Goal: Transaction & Acquisition: Download file/media

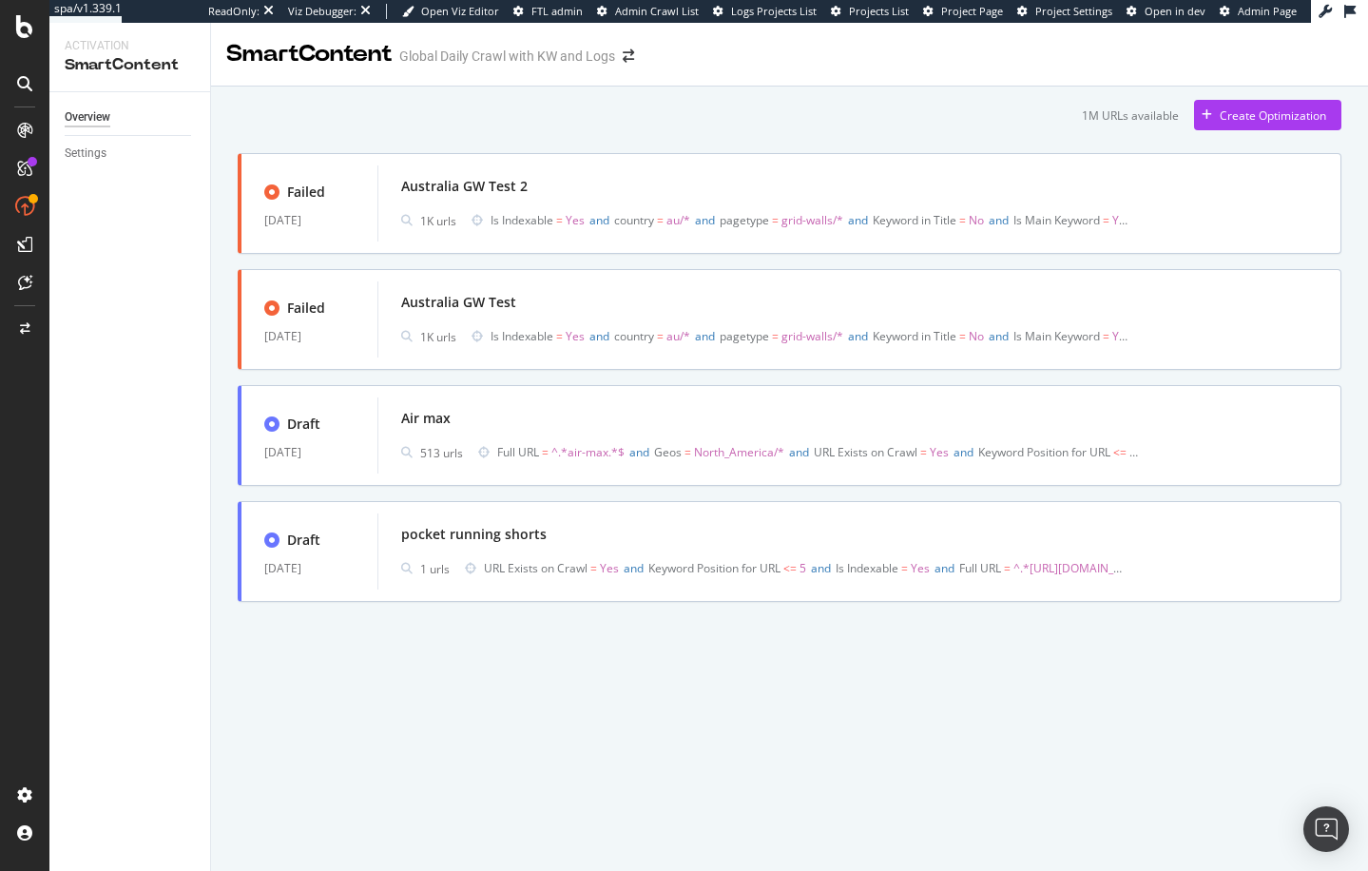
drag, startPoint x: 536, startPoint y: 114, endPoint x: 545, endPoint y: 119, distance: 9.8
click at [536, 114] on div "1M URLs available Create Optimization" at bounding box center [790, 115] width 1104 height 30
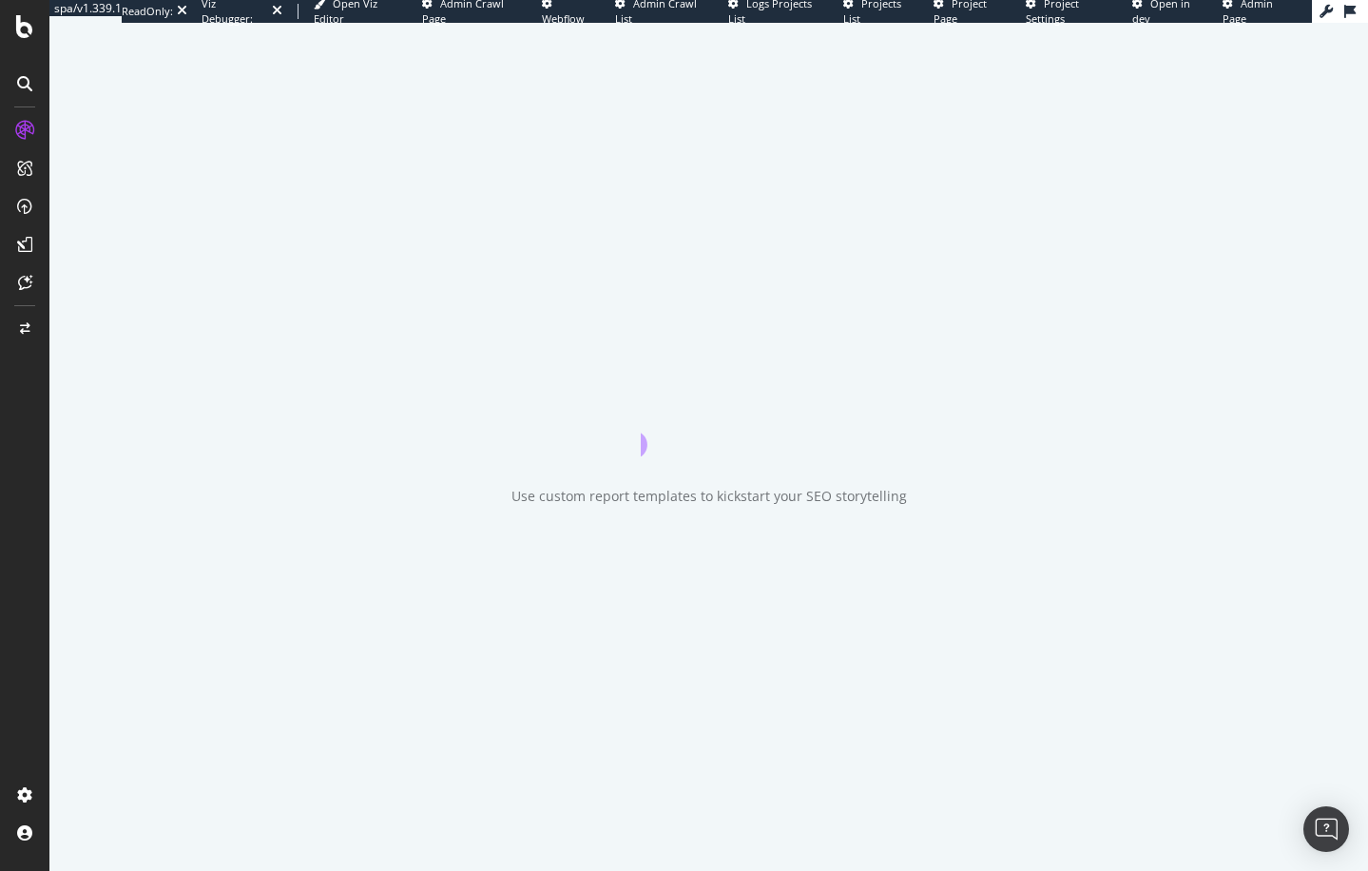
click at [48, 454] on div at bounding box center [24, 435] width 49 height 871
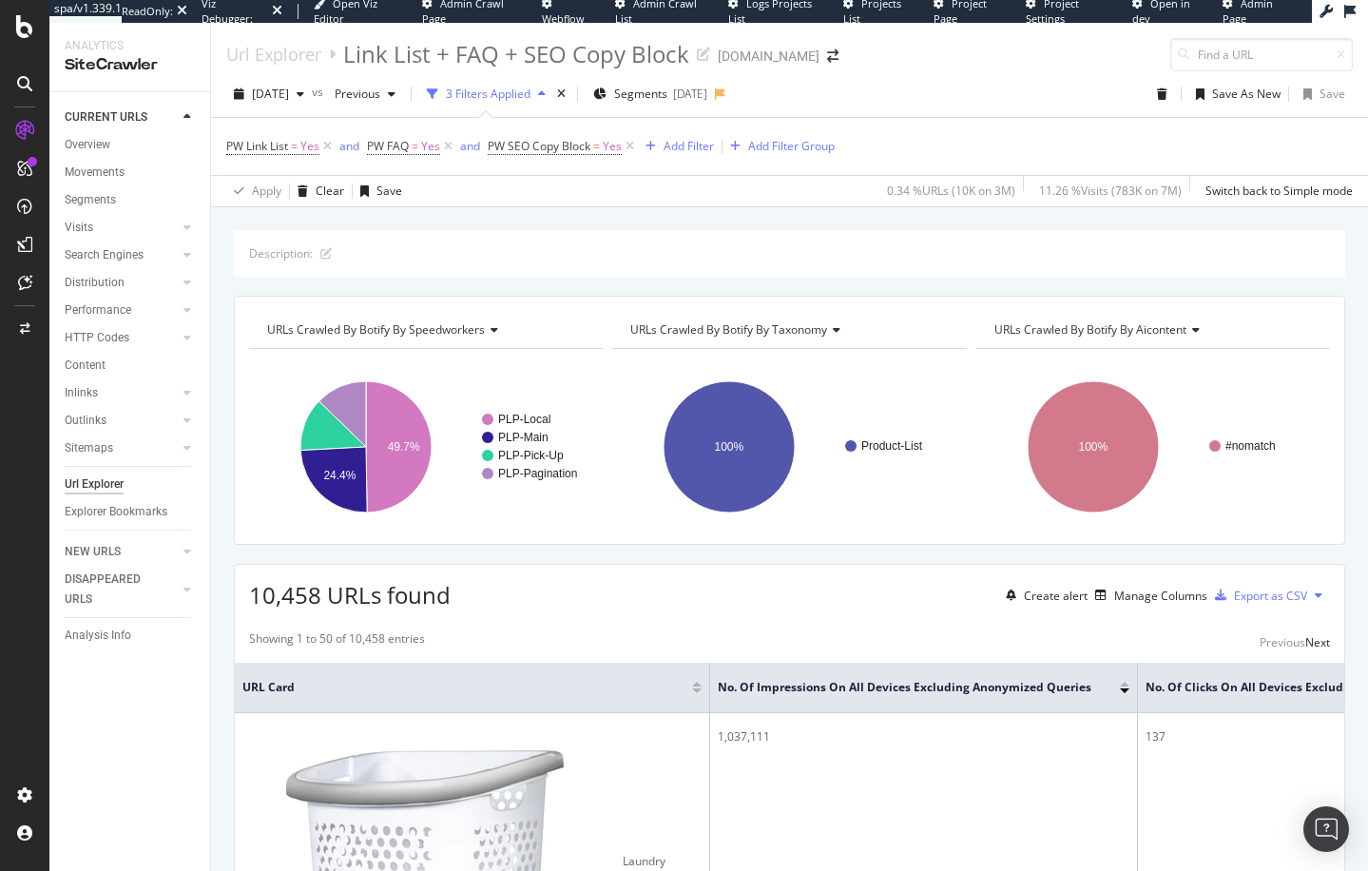
drag, startPoint x: 560, startPoint y: 211, endPoint x: 635, endPoint y: 373, distance: 178.3
click at [560, 211] on div "Description: URLs Crawled By Botify By speedworkers Chart (by Value) Table Expa…" at bounding box center [789, 230] width 1157 height 46
click at [683, 145] on div "Add Filter" at bounding box center [689, 146] width 50 height 16
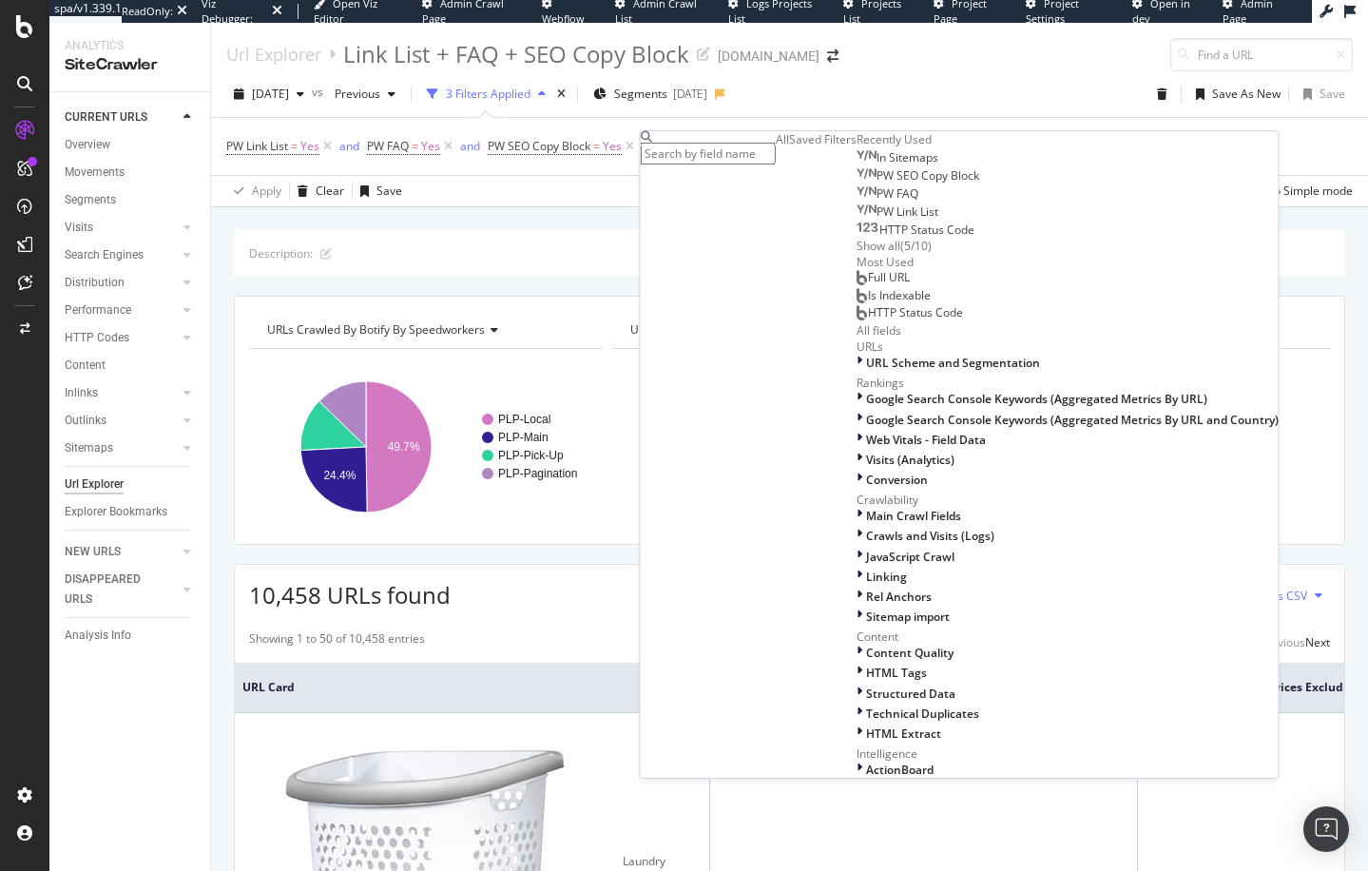
click at [578, 227] on div "Description: URLs Crawled By Botify By speedworkers Chart (by Value) Table Expa…" at bounding box center [789, 230] width 1157 height 46
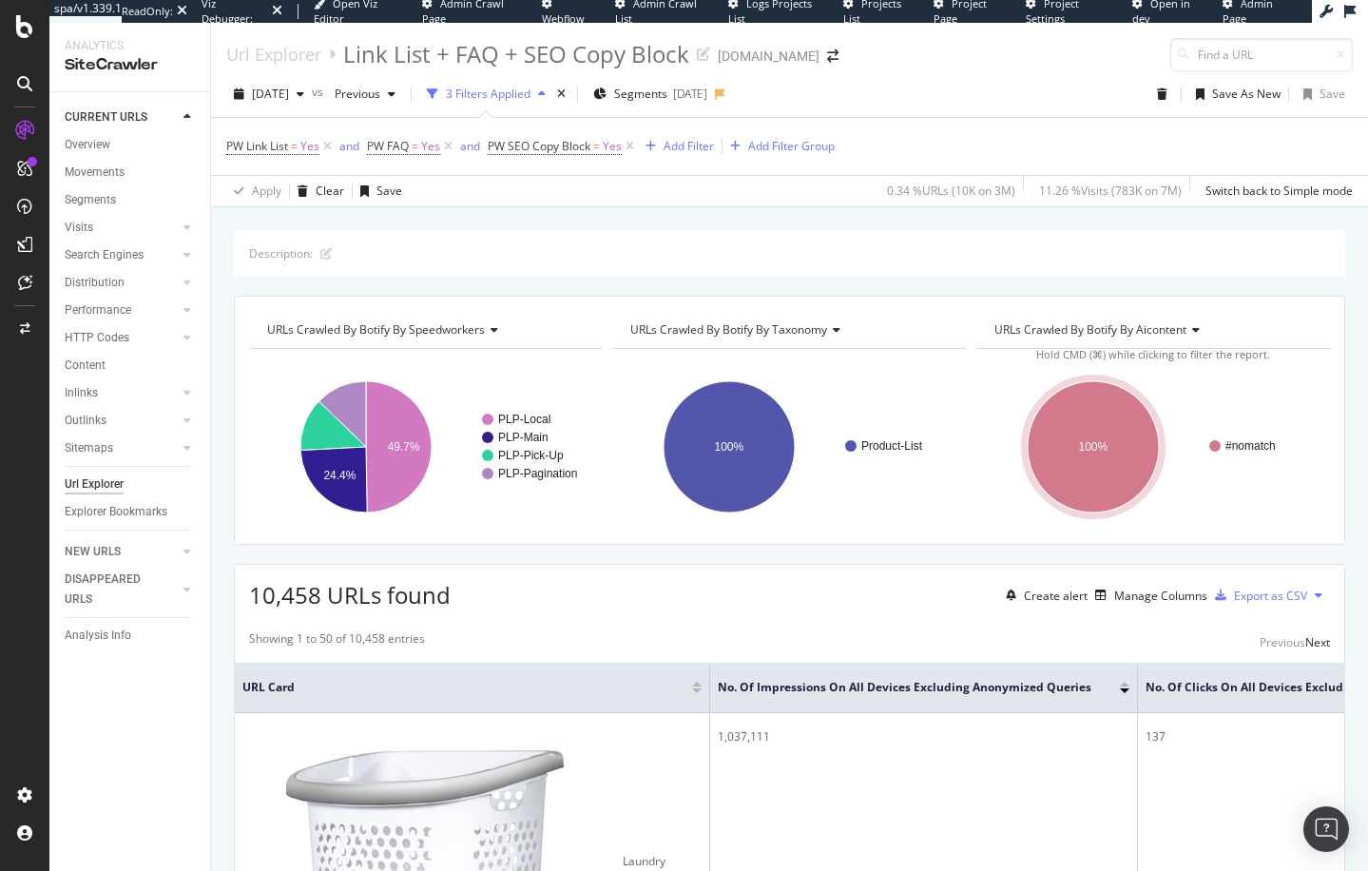
scroll to position [0, 178]
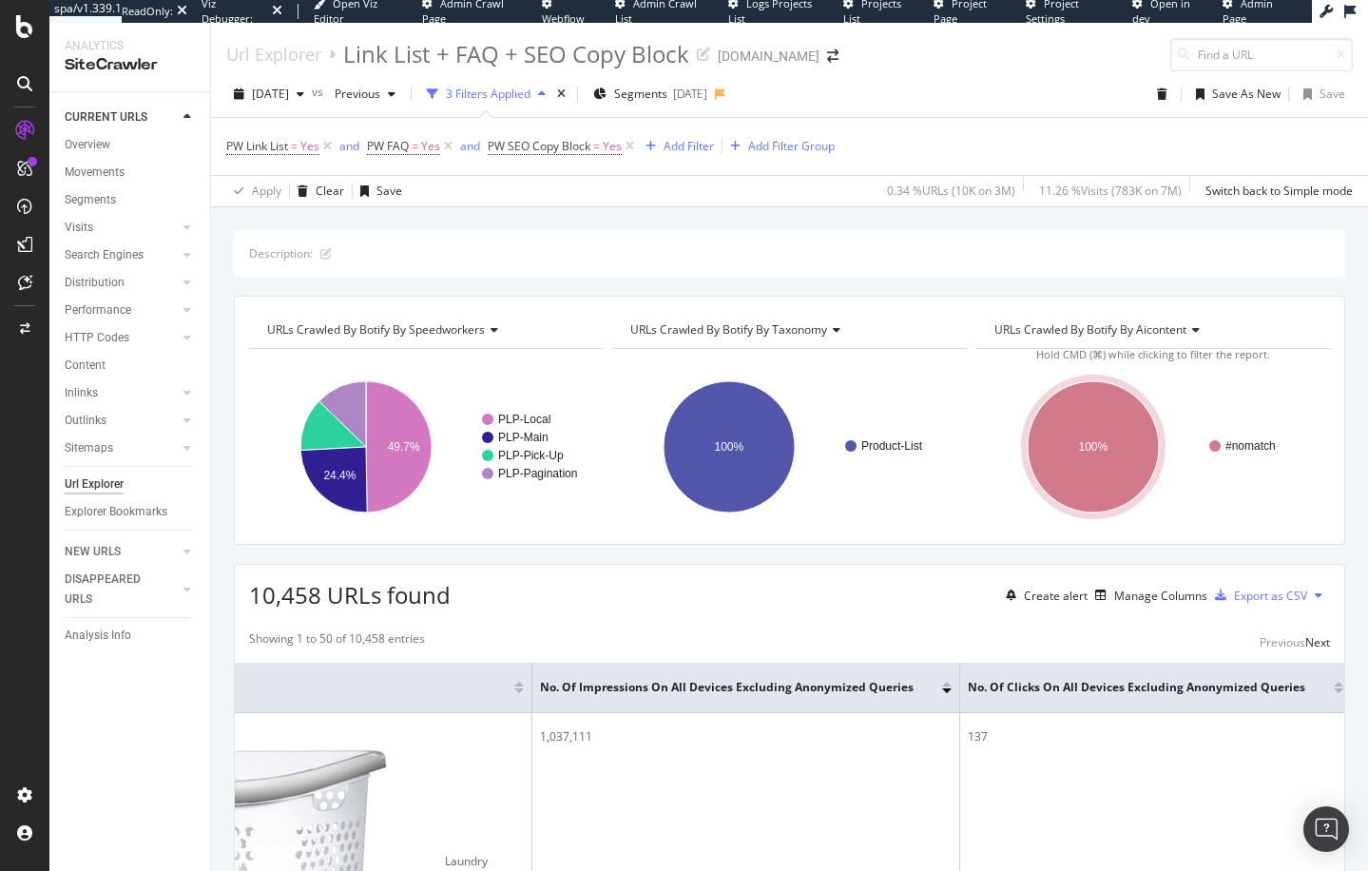
click at [1334, 692] on div at bounding box center [1339, 690] width 10 height 5
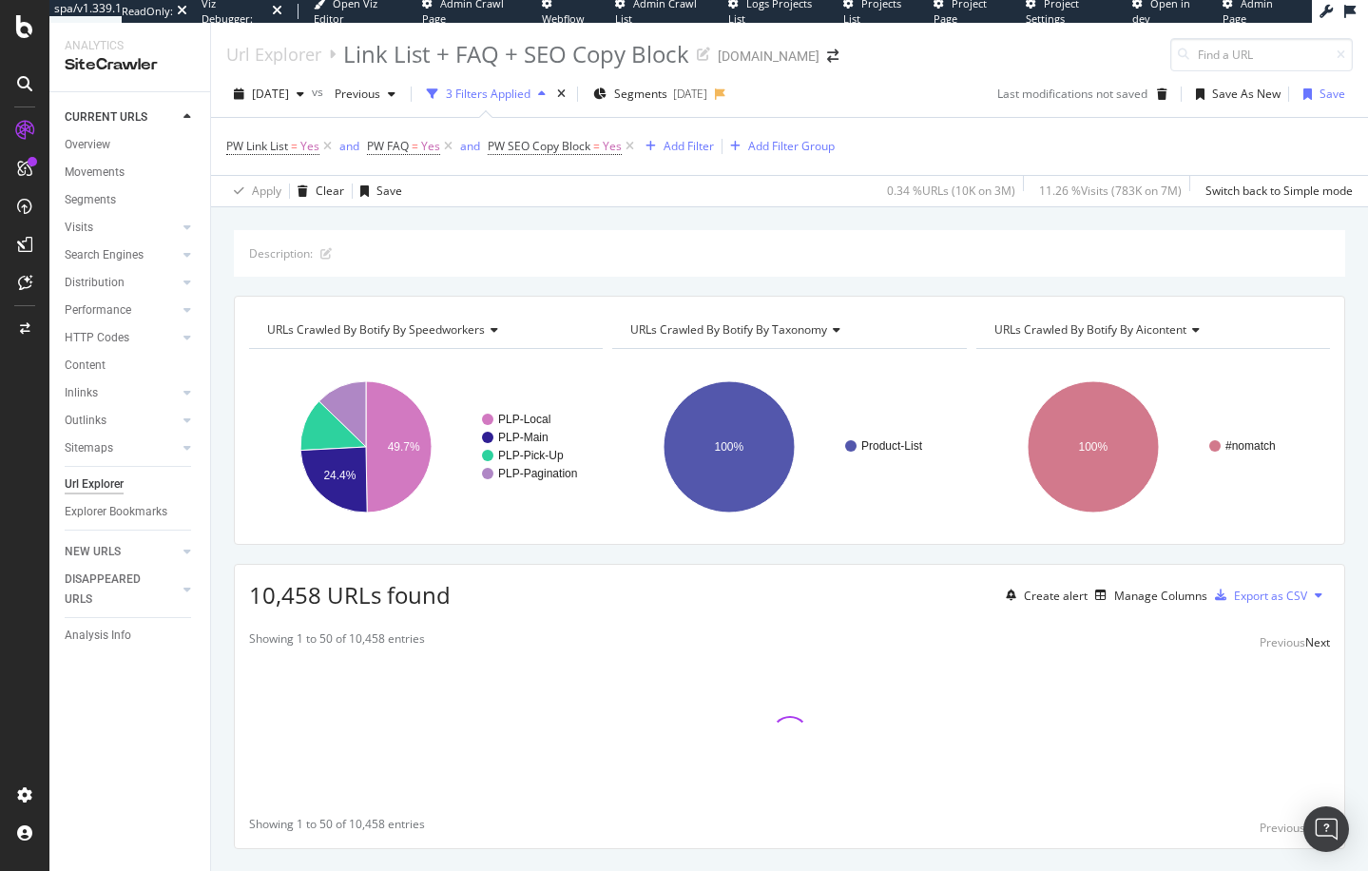
click at [905, 558] on div "Description: URLs Crawled By Botify By speedworkers Chart (by Value) Table Expa…" at bounding box center [789, 573] width 1157 height 686
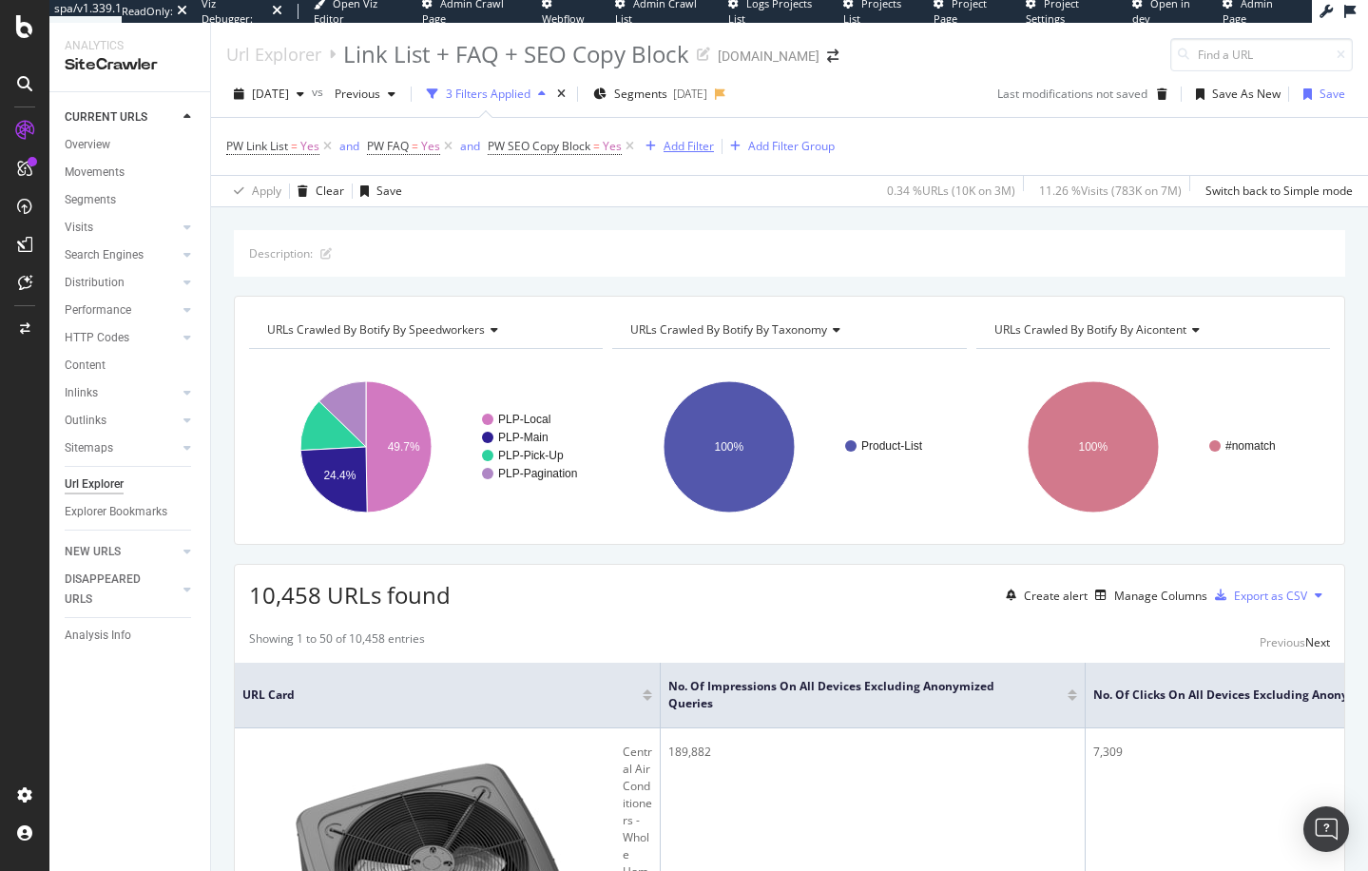
click at [685, 142] on div "Add Filter" at bounding box center [689, 146] width 50 height 16
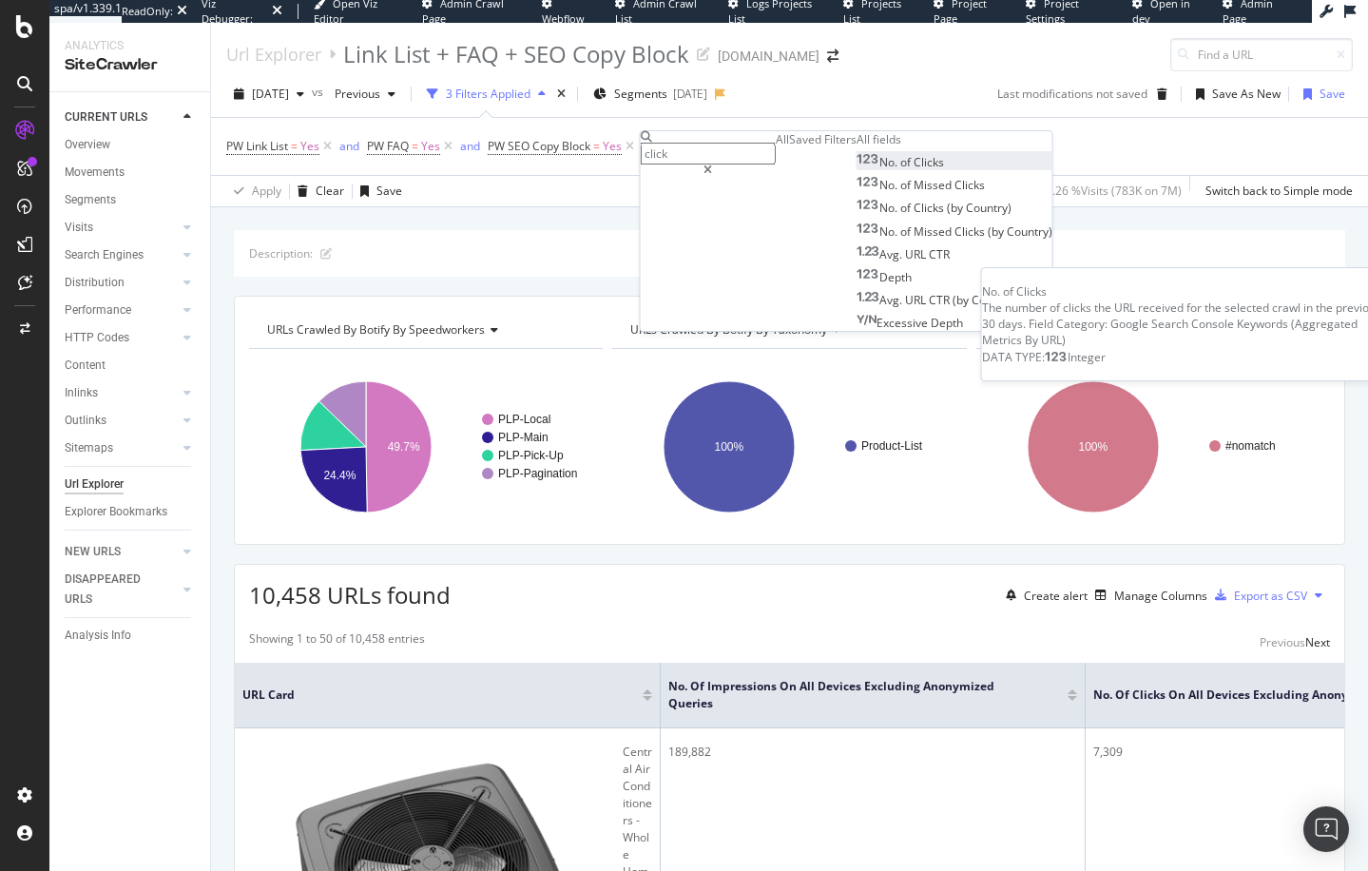
type input "click"
click at [914, 170] on span "Clicks" at bounding box center [929, 162] width 30 height 16
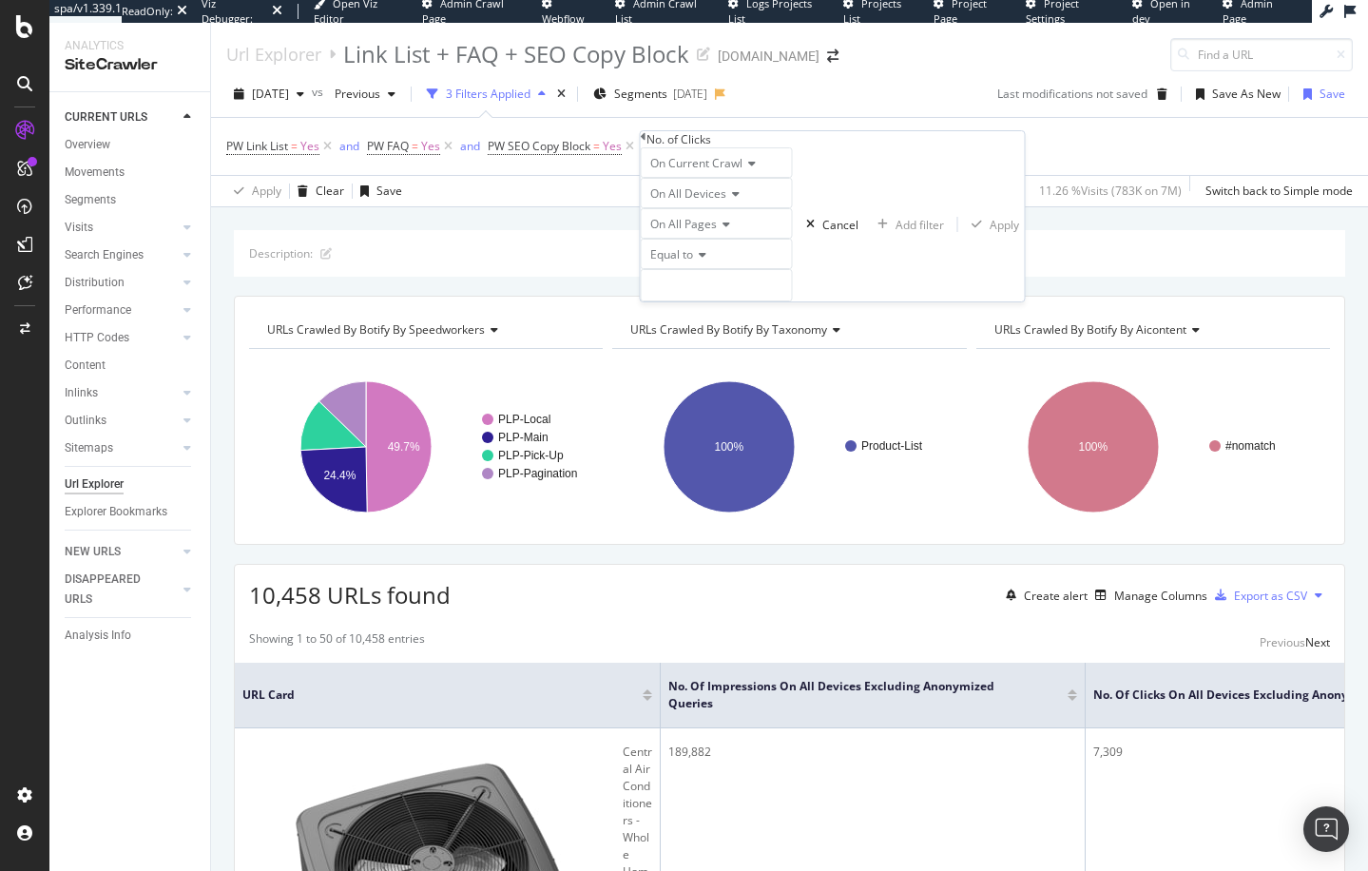
click at [705, 261] on icon at bounding box center [699, 254] width 13 height 11
drag, startPoint x: 720, startPoint y: 474, endPoint x: 727, endPoint y: 413, distance: 61.3
click at [720, 410] on div "Between" at bounding box center [717, 400] width 150 height 20
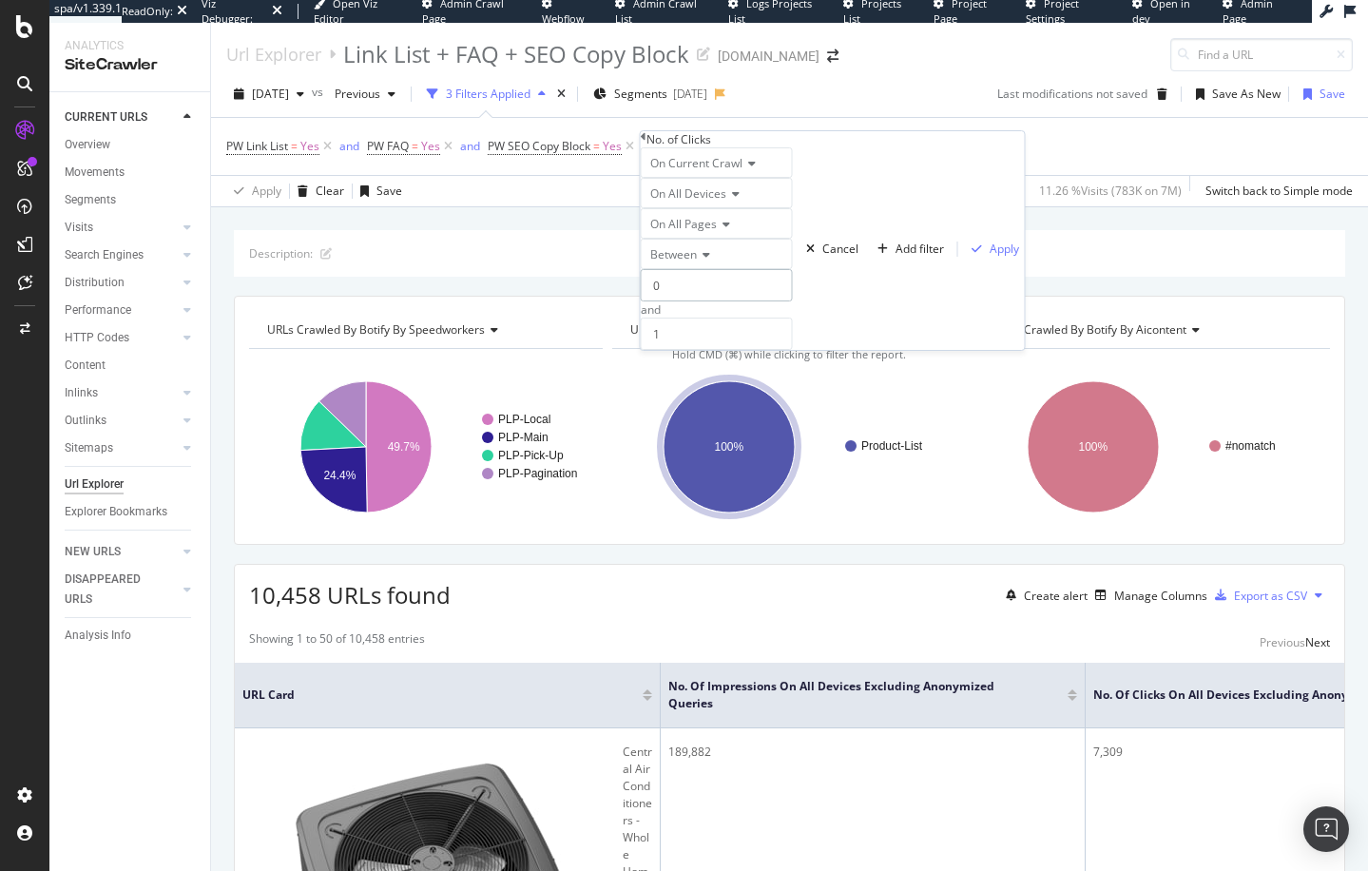
click at [729, 301] on input "0" at bounding box center [717, 285] width 152 height 32
type input "200"
type input "300"
click at [990, 257] on div "Apply" at bounding box center [1004, 249] width 29 height 16
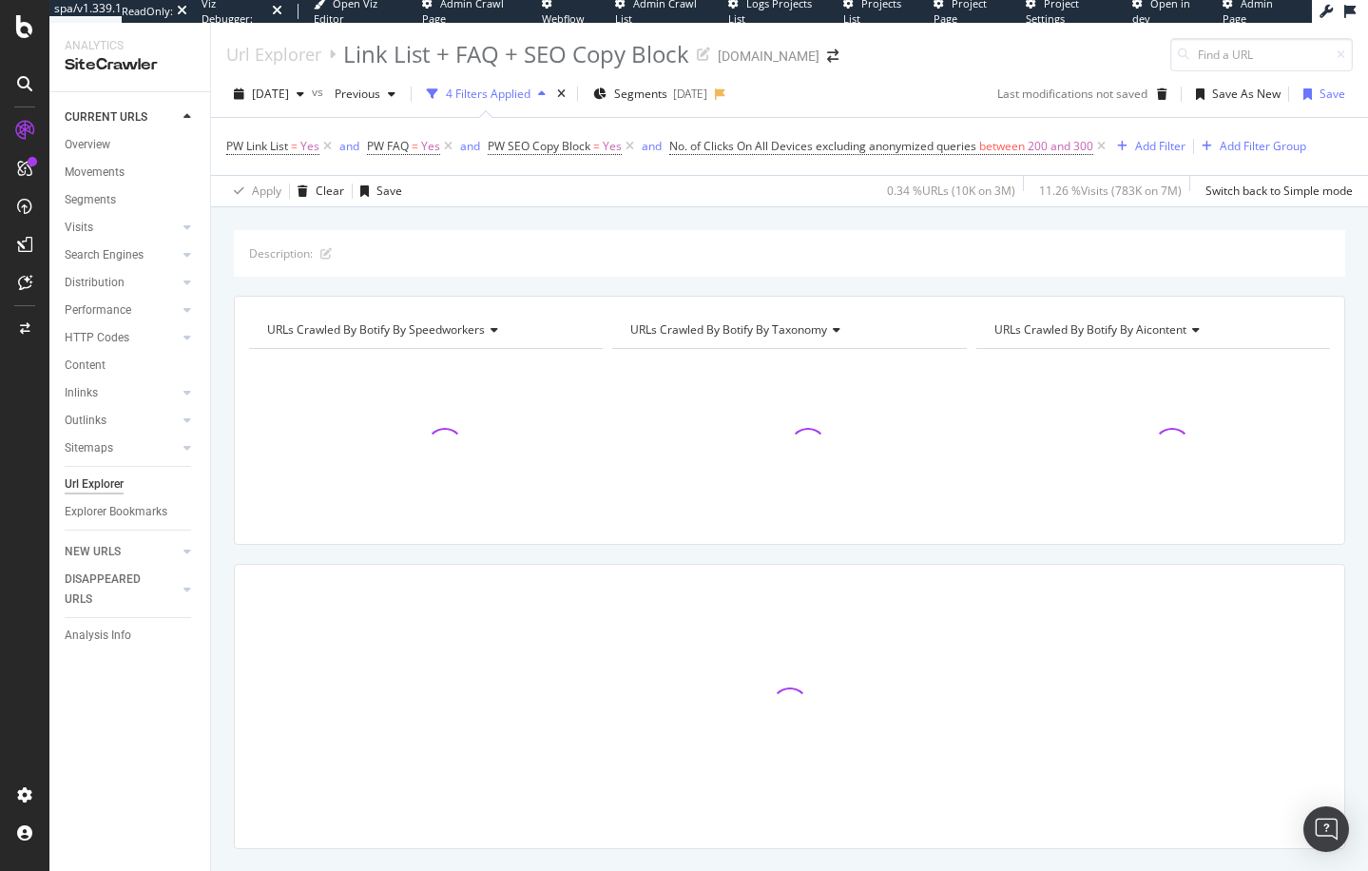
click at [746, 199] on div "Apply Clear Save 0.34 % URLs ( 10K on 3M ) 11.26 % Visits ( 783K on 7M ) Switch…" at bounding box center [789, 190] width 1157 height 31
click at [578, 209] on div "Description: URLs Crawled By Botify By speedworkers Chart (by Value) Table Expa…" at bounding box center [789, 230] width 1157 height 46
click at [675, 214] on div "Description: URLs Crawled By Botify By speedworkers Chart (by Value) Table Expa…" at bounding box center [789, 230] width 1157 height 46
click at [687, 288] on div "Description: URLs Crawled By Botify By speedworkers Chart (by Value) Table Expa…" at bounding box center [789, 573] width 1157 height 686
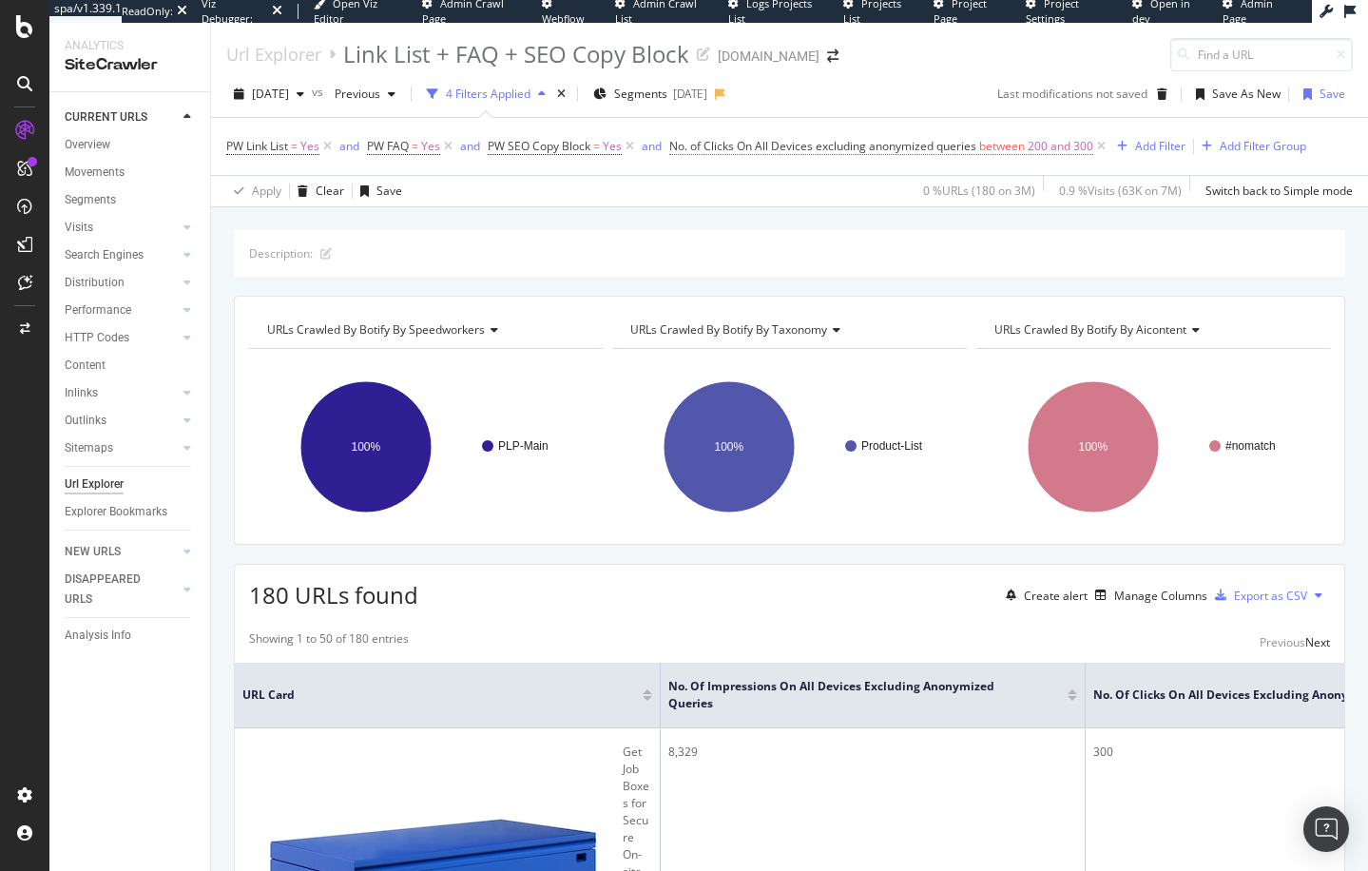
click at [1051, 152] on span "200 and 300" at bounding box center [1061, 146] width 66 height 27
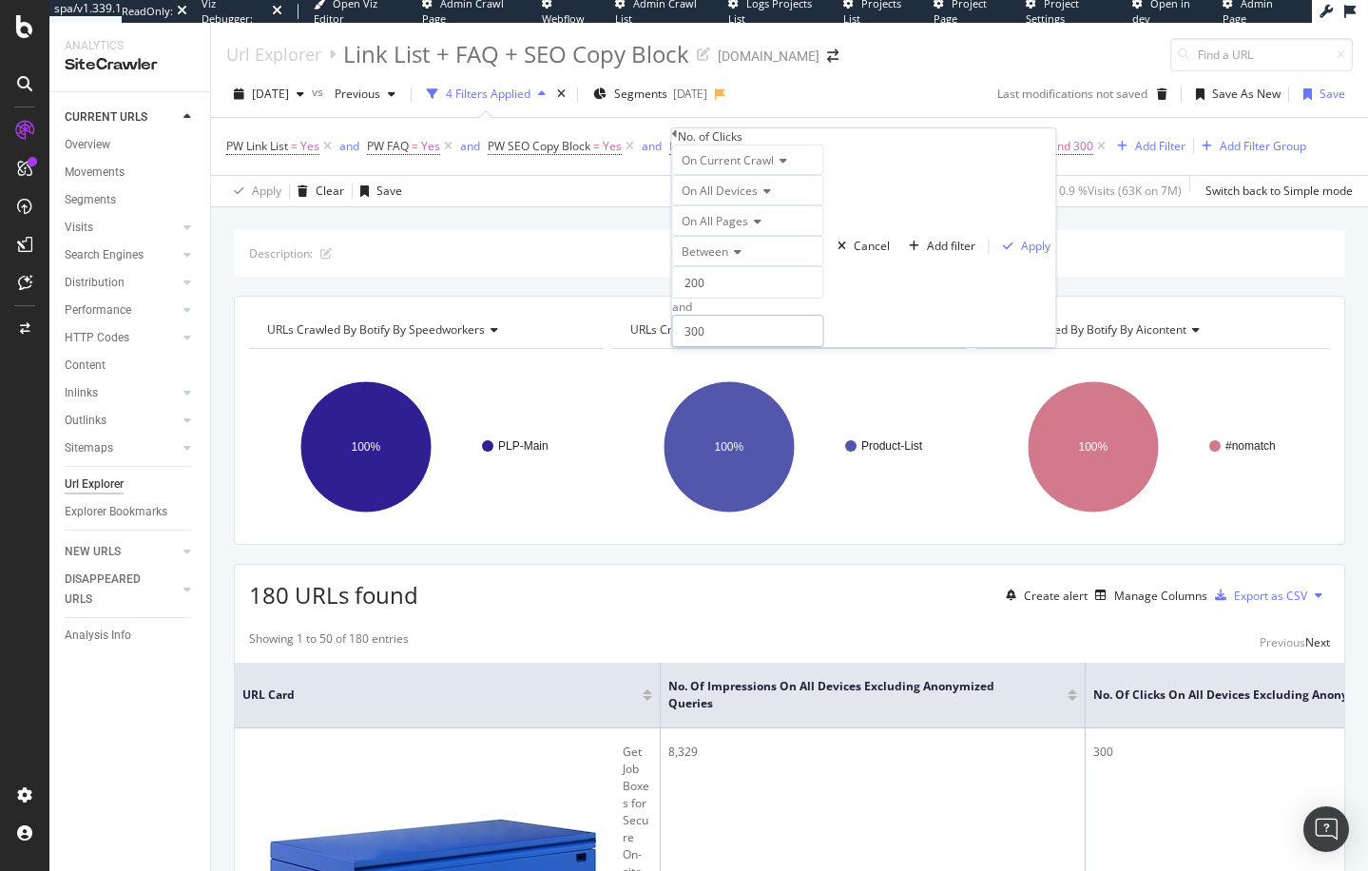
click at [734, 347] on input "300" at bounding box center [748, 331] width 152 height 32
type input "3"
click at [744, 299] on input "200" at bounding box center [748, 282] width 152 height 32
type input "210"
type input "290"
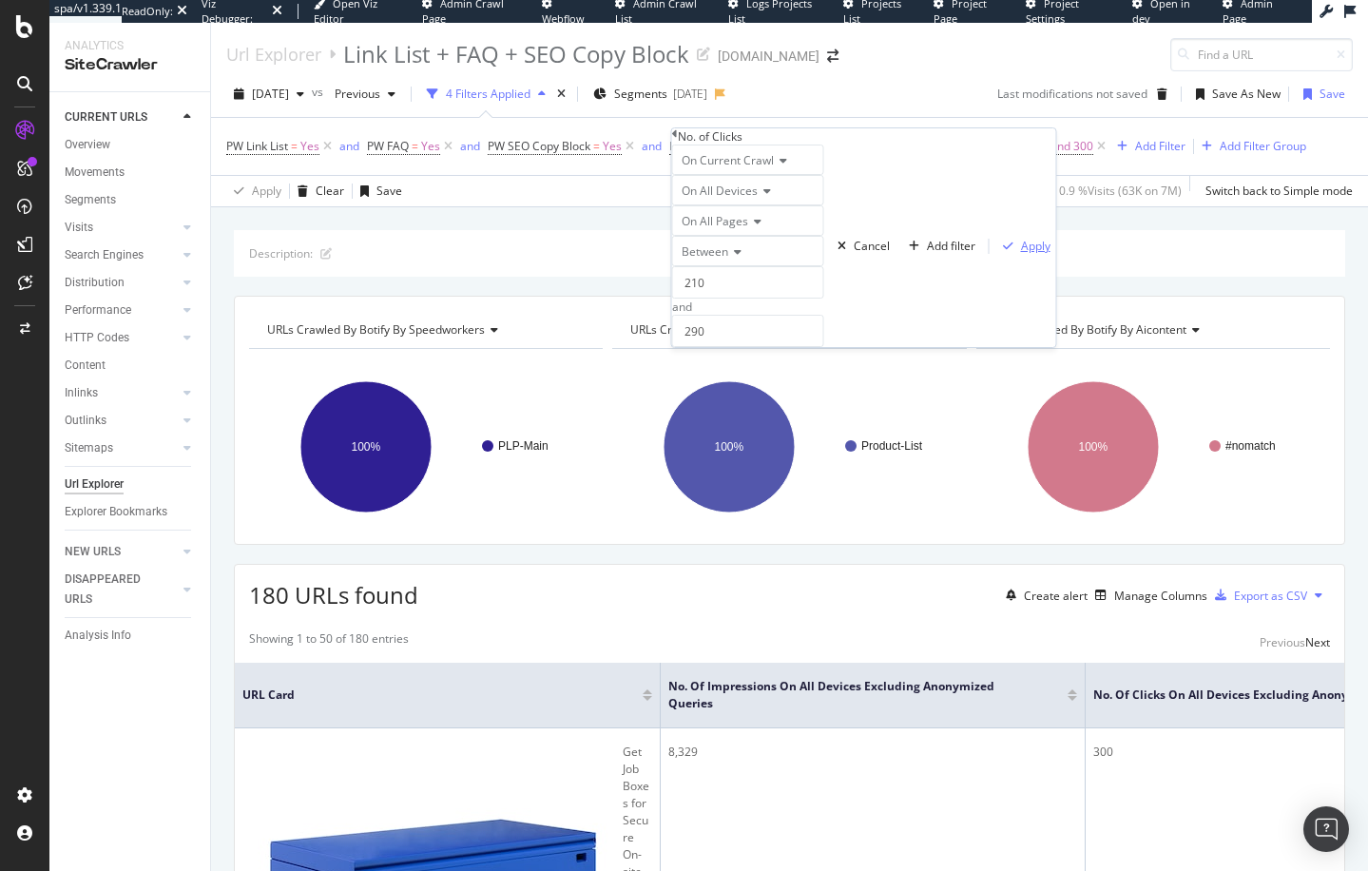
click at [1021, 254] on div "Apply" at bounding box center [1035, 246] width 29 height 16
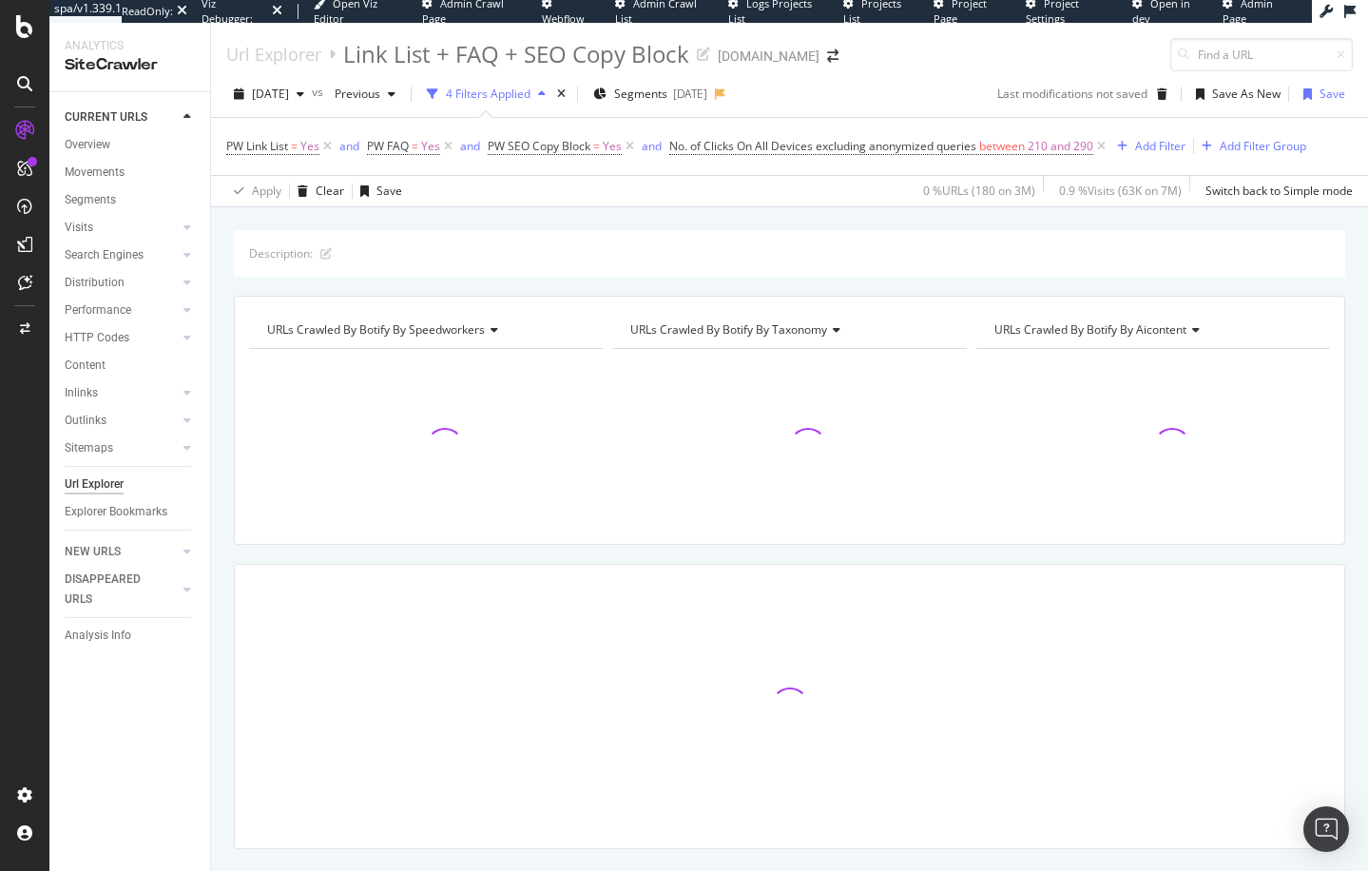
click at [751, 226] on div "Description: URLs Crawled By Botify By speedworkers Chart (by Value) Table Expa…" at bounding box center [789, 230] width 1157 height 46
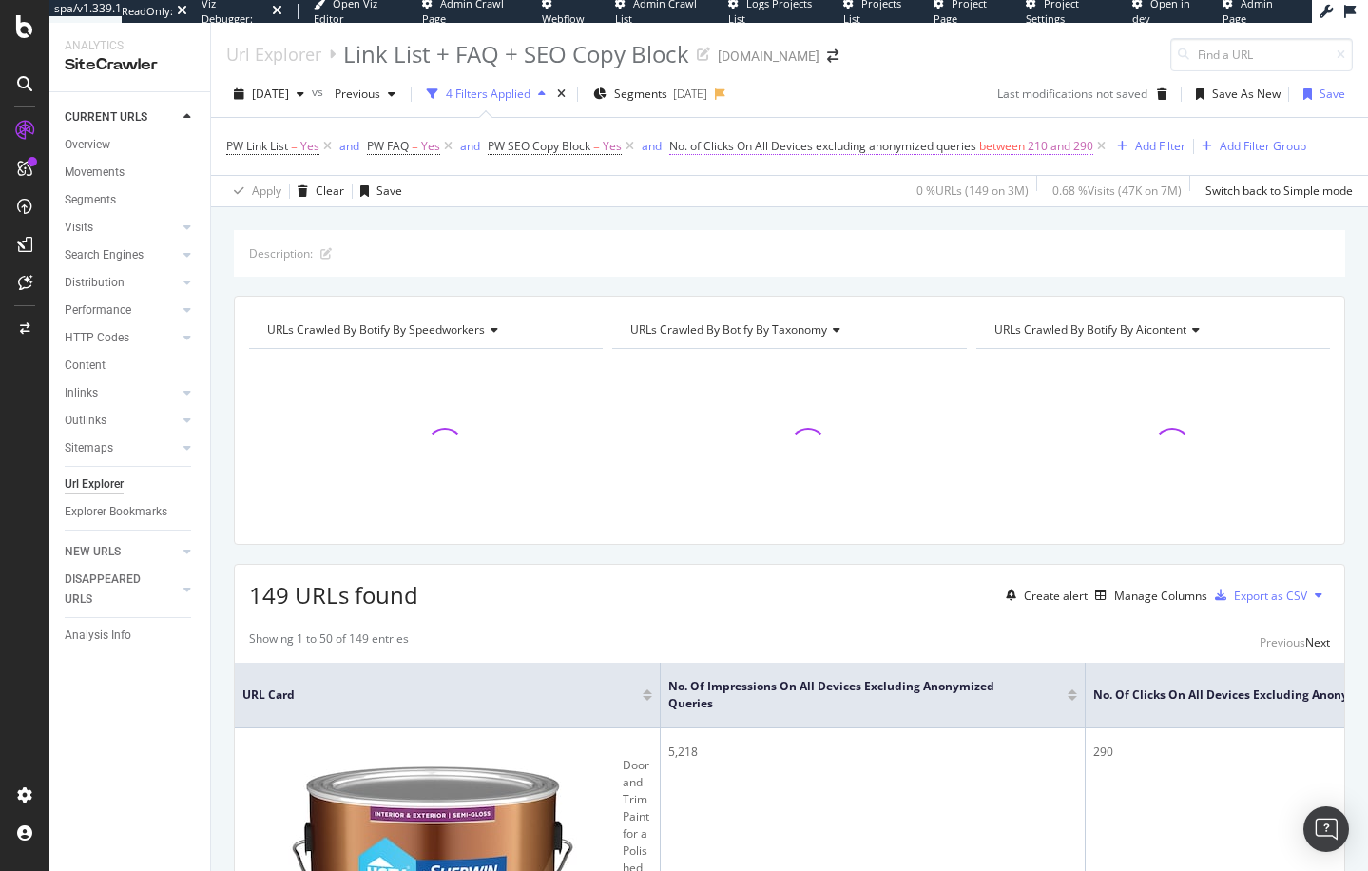
click at [1008, 140] on span "between" at bounding box center [1002, 146] width 46 height 16
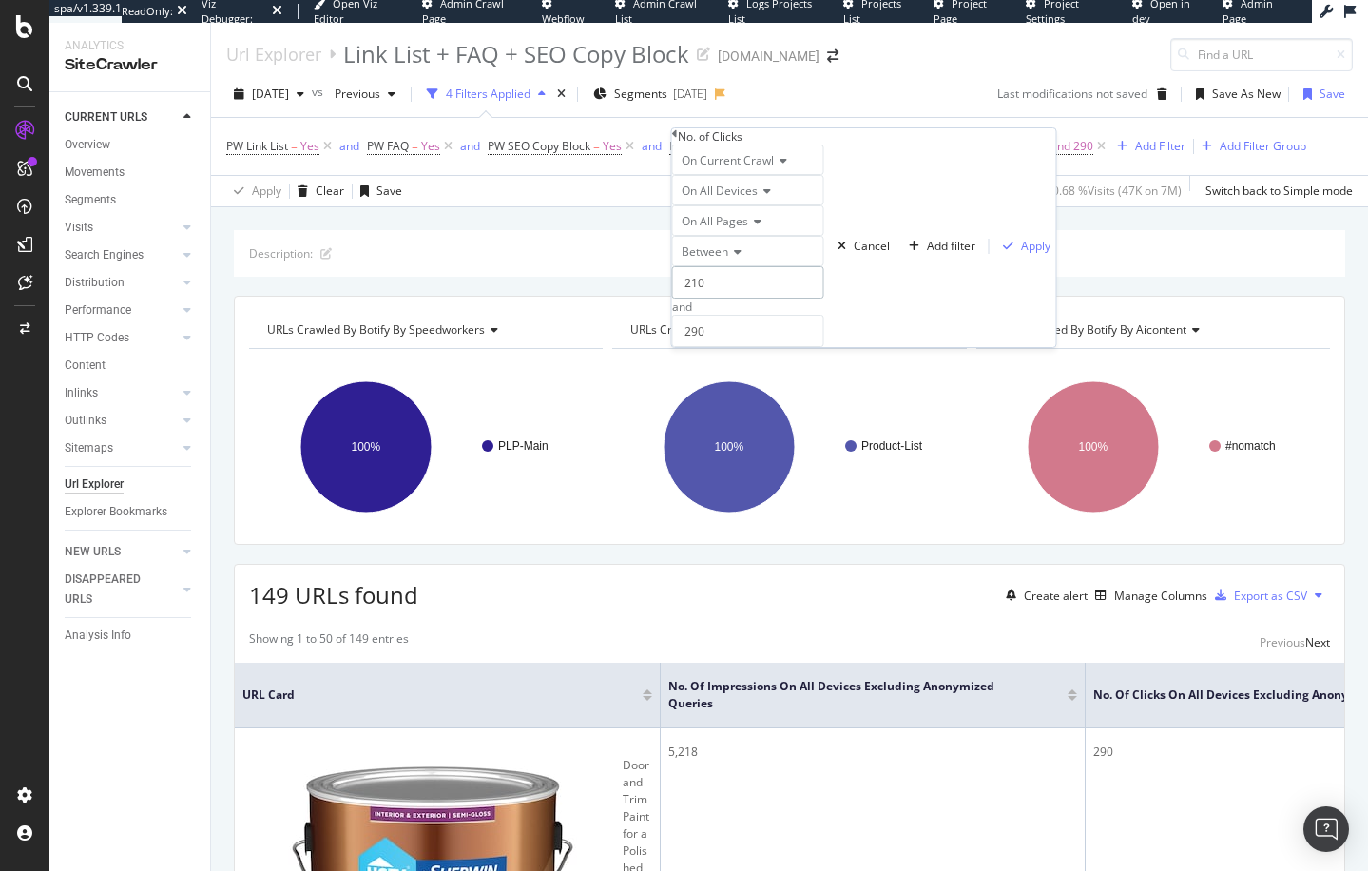
click at [737, 299] on input "210" at bounding box center [748, 282] width 152 height 32
type input "2"
type input "230"
click at [996, 252] on div "button" at bounding box center [1009, 246] width 26 height 11
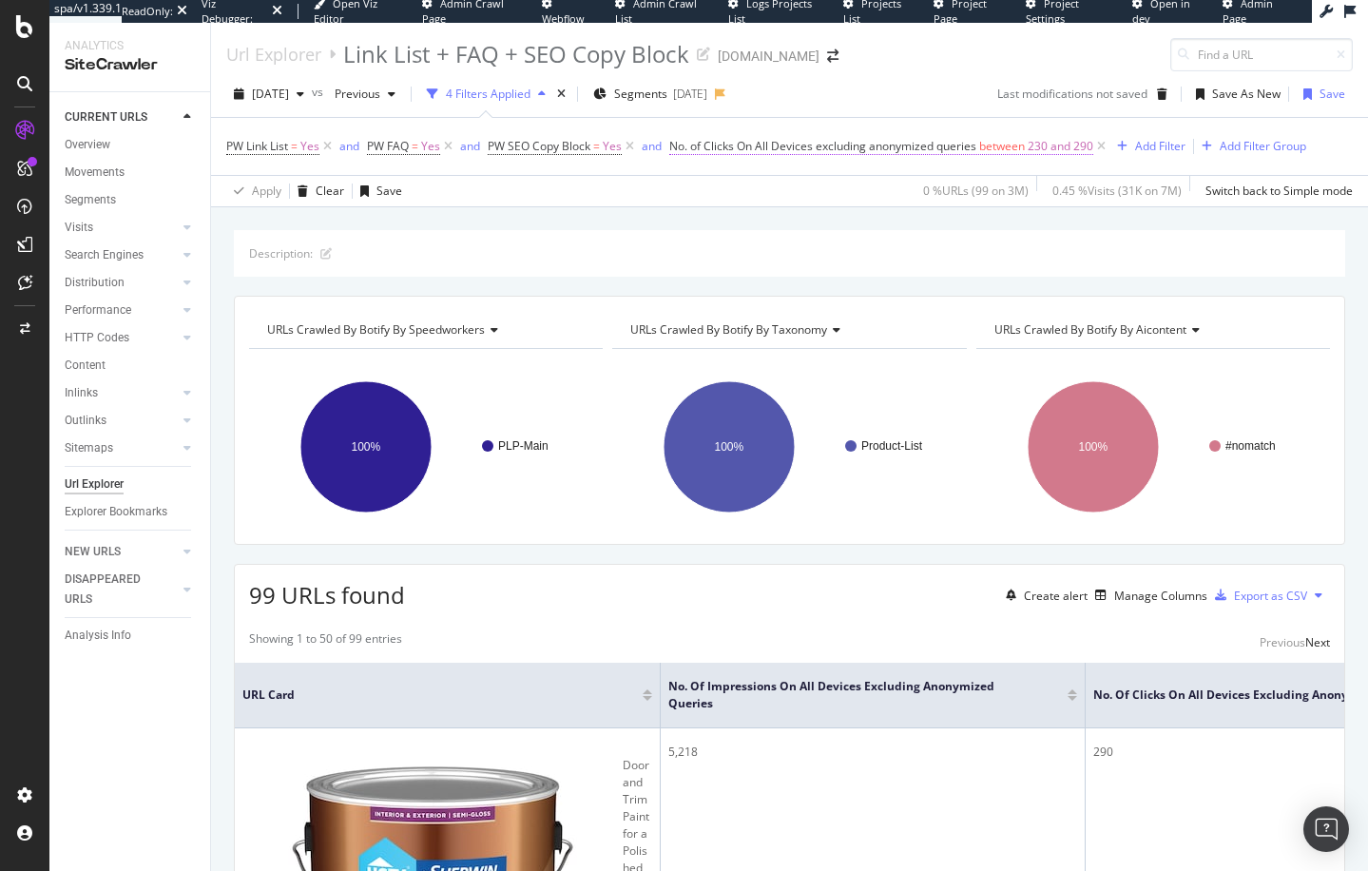
click at [974, 148] on span "No. of Clicks On All Devices excluding anonymized queries" at bounding box center [822, 146] width 307 height 16
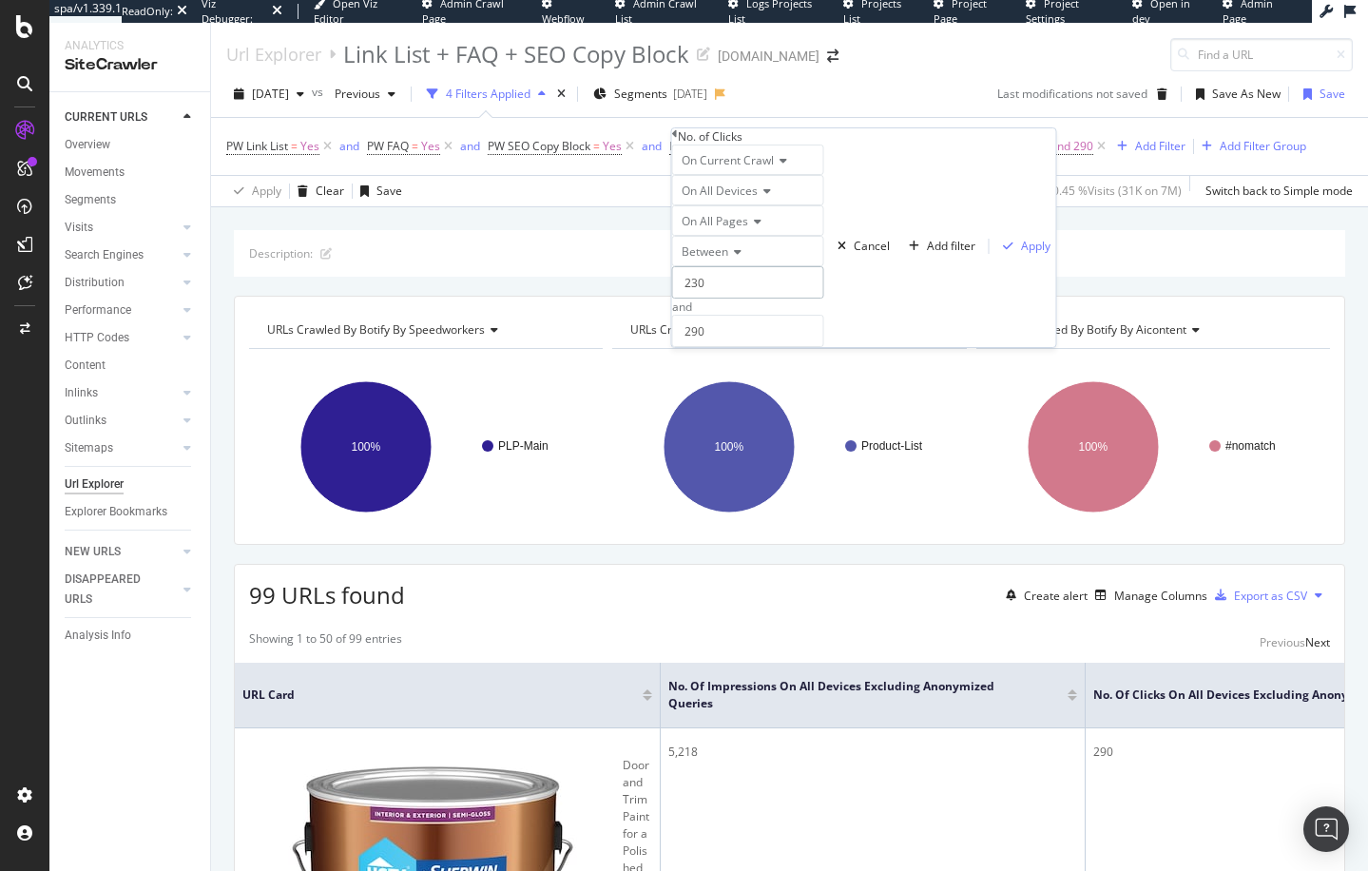
click at [753, 299] on input "230" at bounding box center [748, 282] width 152 height 32
type input "229"
click at [1021, 254] on div "Apply" at bounding box center [1035, 246] width 29 height 16
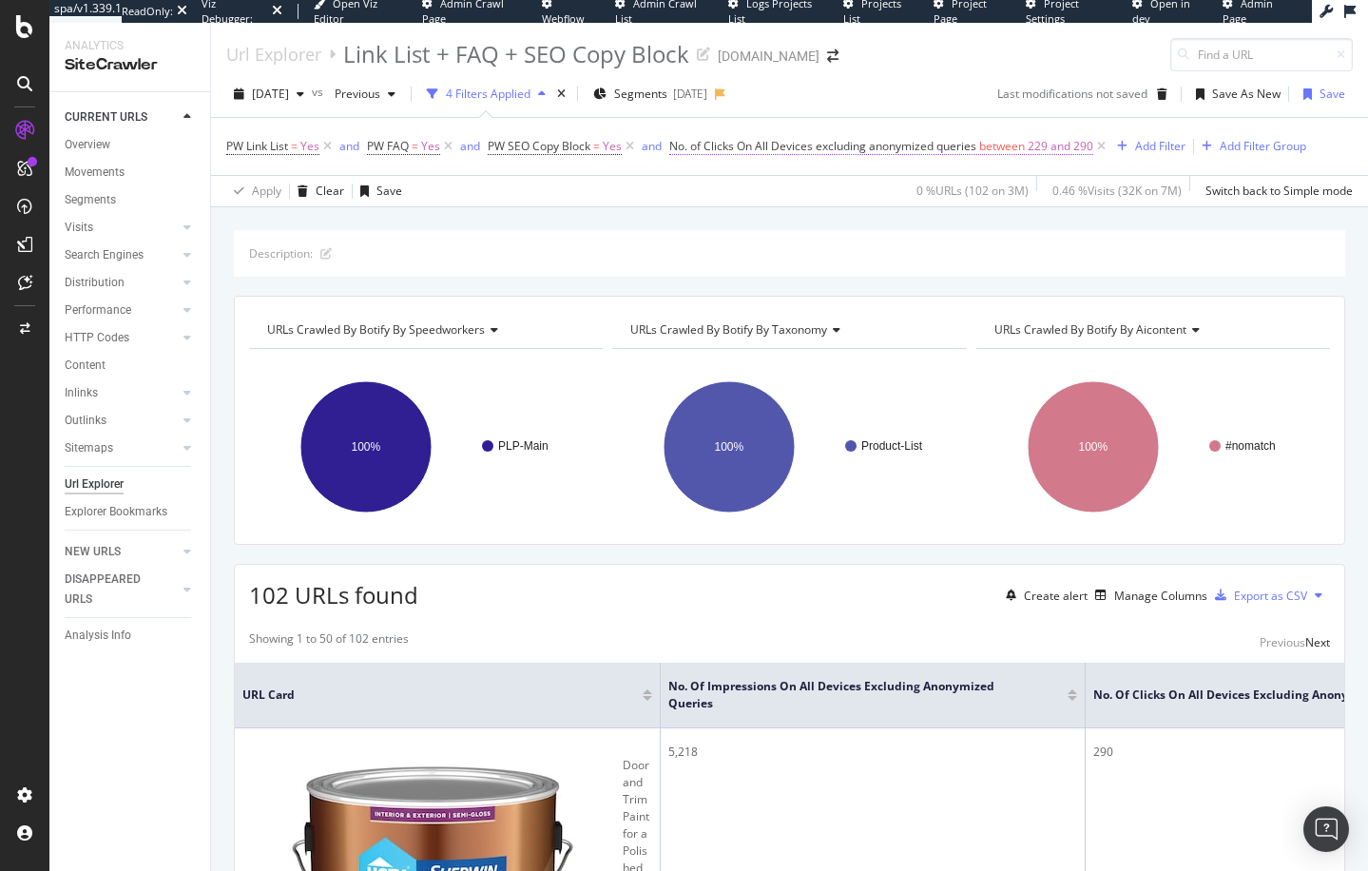
click at [970, 152] on span "No. of Clicks On All Devices excluding anonymized queries" at bounding box center [822, 146] width 307 height 16
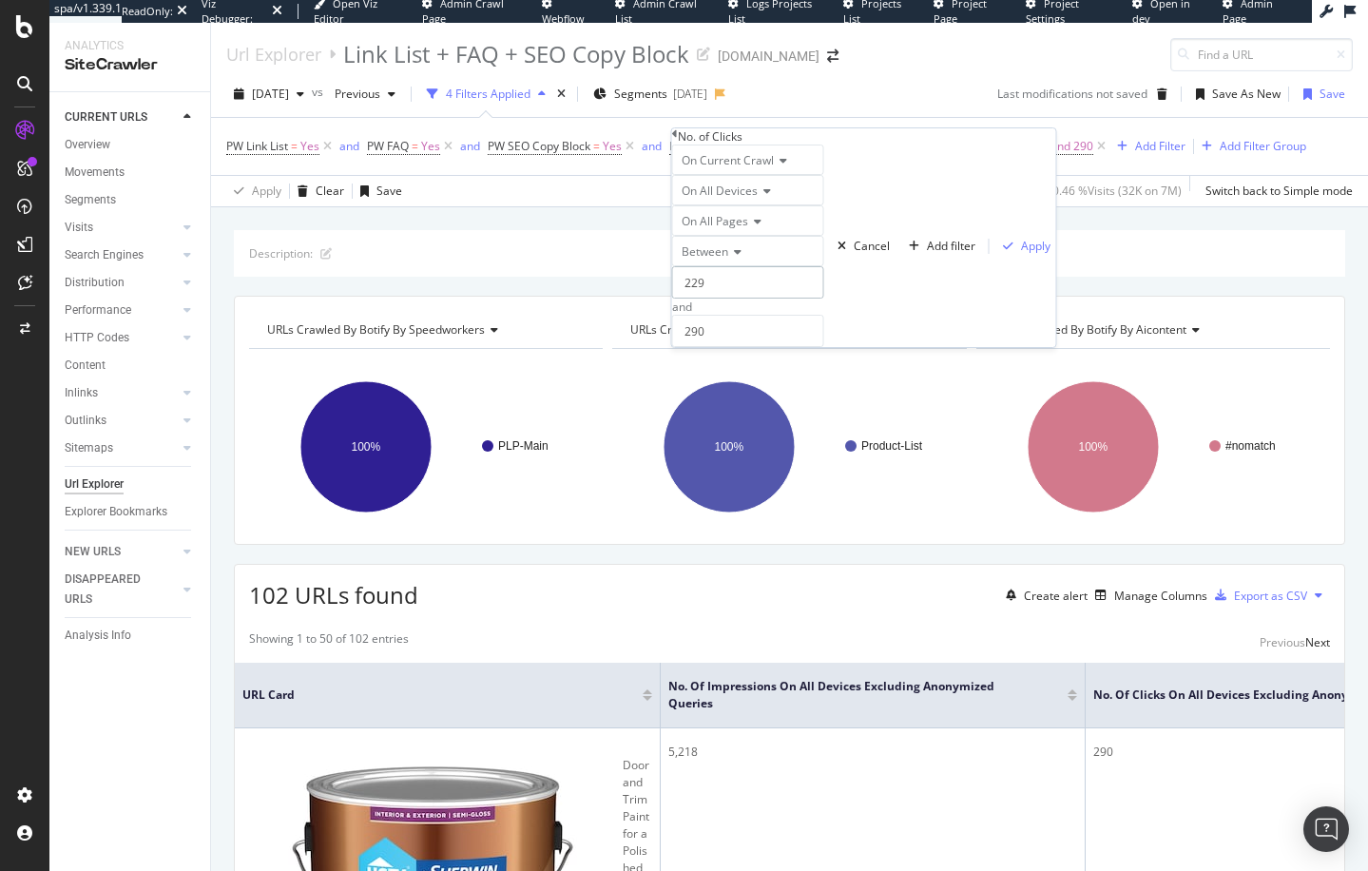
click at [760, 299] on input "229" at bounding box center [748, 282] width 152 height 32
click at [735, 347] on input "290" at bounding box center [748, 331] width 152 height 32
type input "289"
click at [1021, 254] on div "Apply" at bounding box center [1035, 246] width 29 height 16
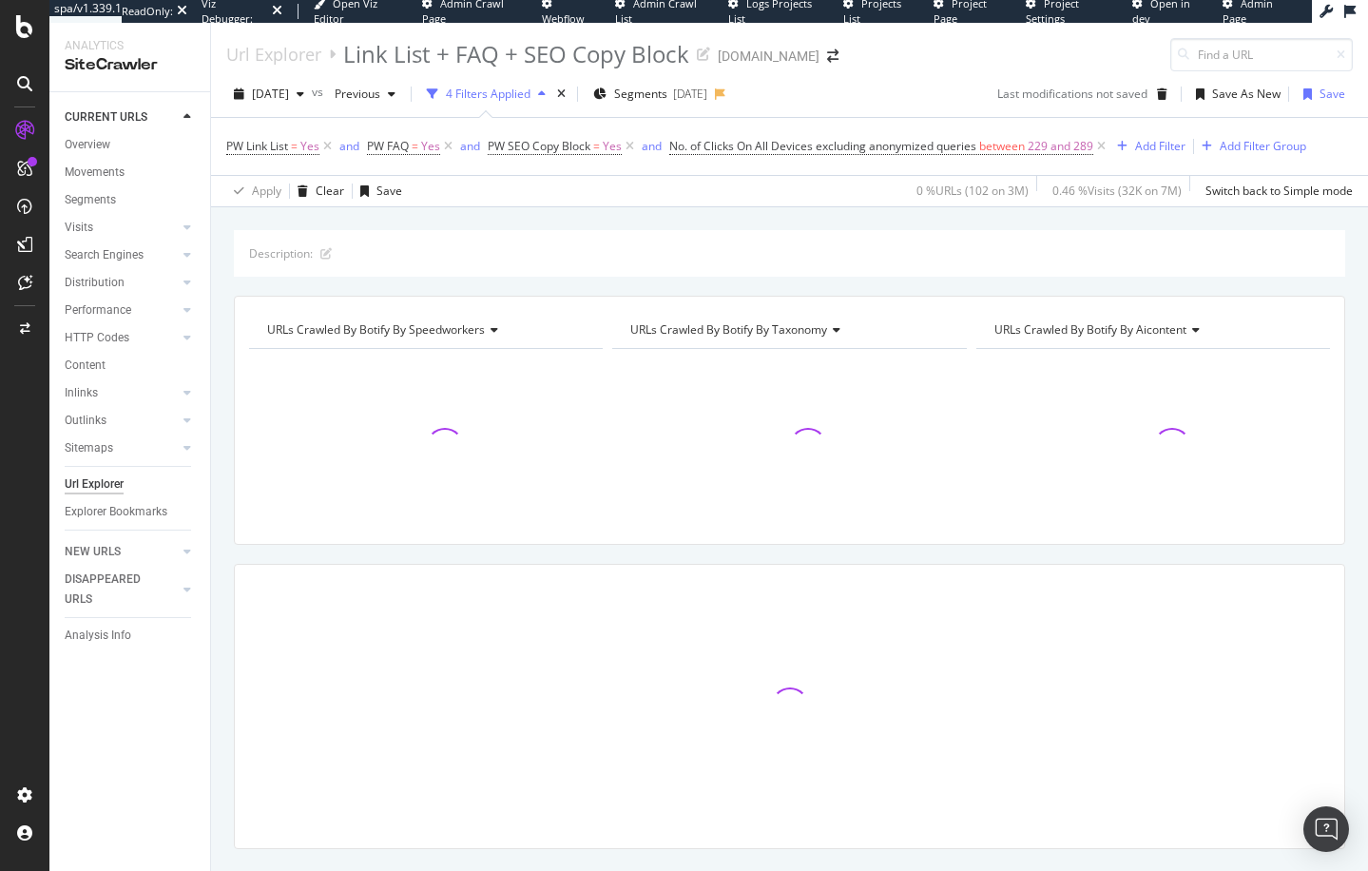
click at [779, 279] on div "Description: URLs Crawled By Botify By speedworkers Chart (by Value) Table Expa…" at bounding box center [789, 573] width 1157 height 686
click at [683, 292] on div "Description: URLs Crawled By Botify By speedworkers Chart (by Value) Table Expa…" at bounding box center [789, 573] width 1157 height 686
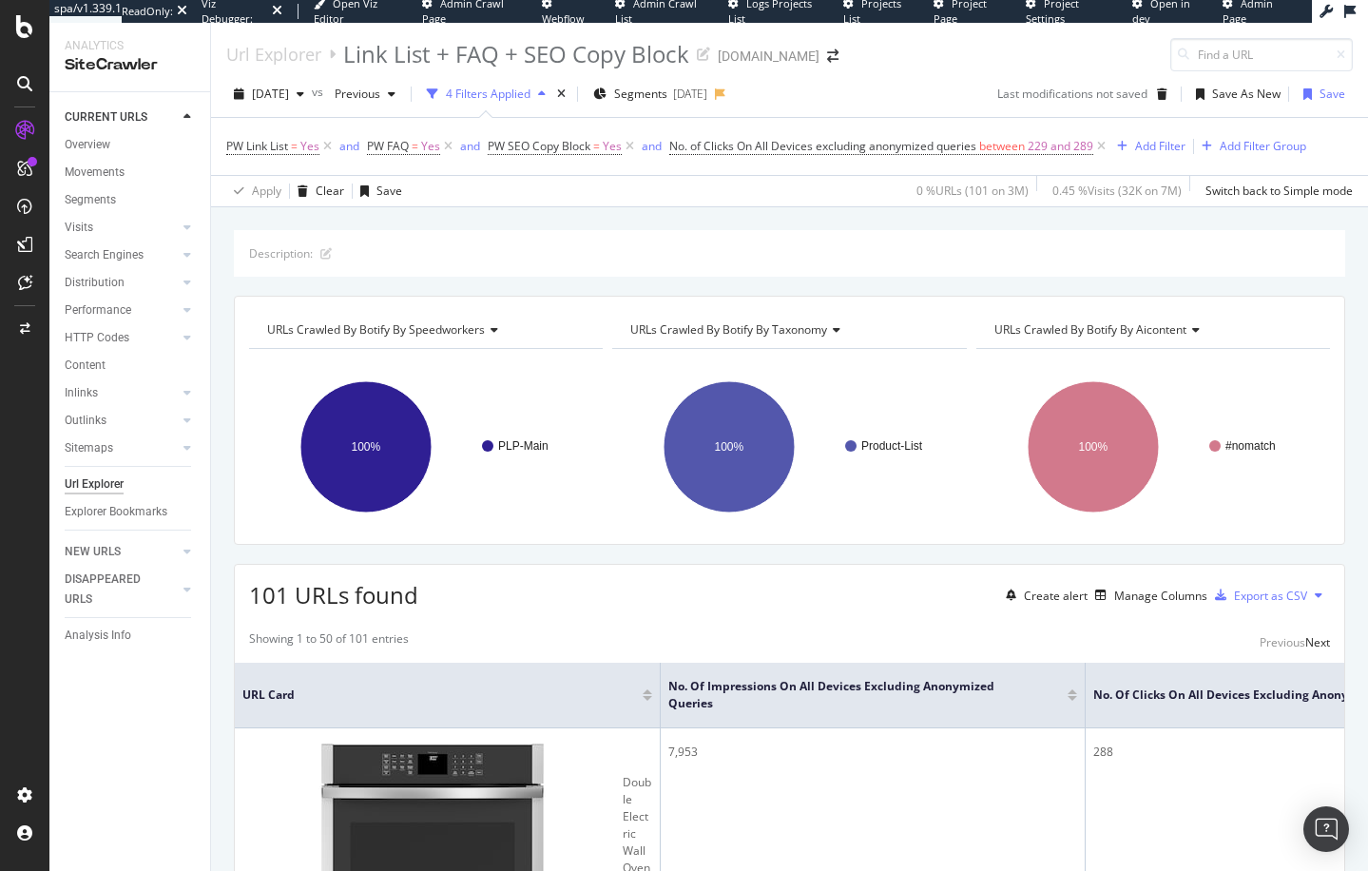
click at [759, 219] on div "Description: URLs Crawled By Botify By speedworkers Chart (by Value) Table Expa…" at bounding box center [789, 230] width 1157 height 46
click at [941, 222] on div "Description: URLs Crawled By Botify By speedworkers Chart (by Value) Table Expa…" at bounding box center [789, 230] width 1157 height 46
click at [914, 147] on span "No. of Clicks On All Devices excluding anonymized queries" at bounding box center [822, 146] width 307 height 16
click at [120, 259] on div "PageWorkers" at bounding box center [83, 250] width 71 height 16
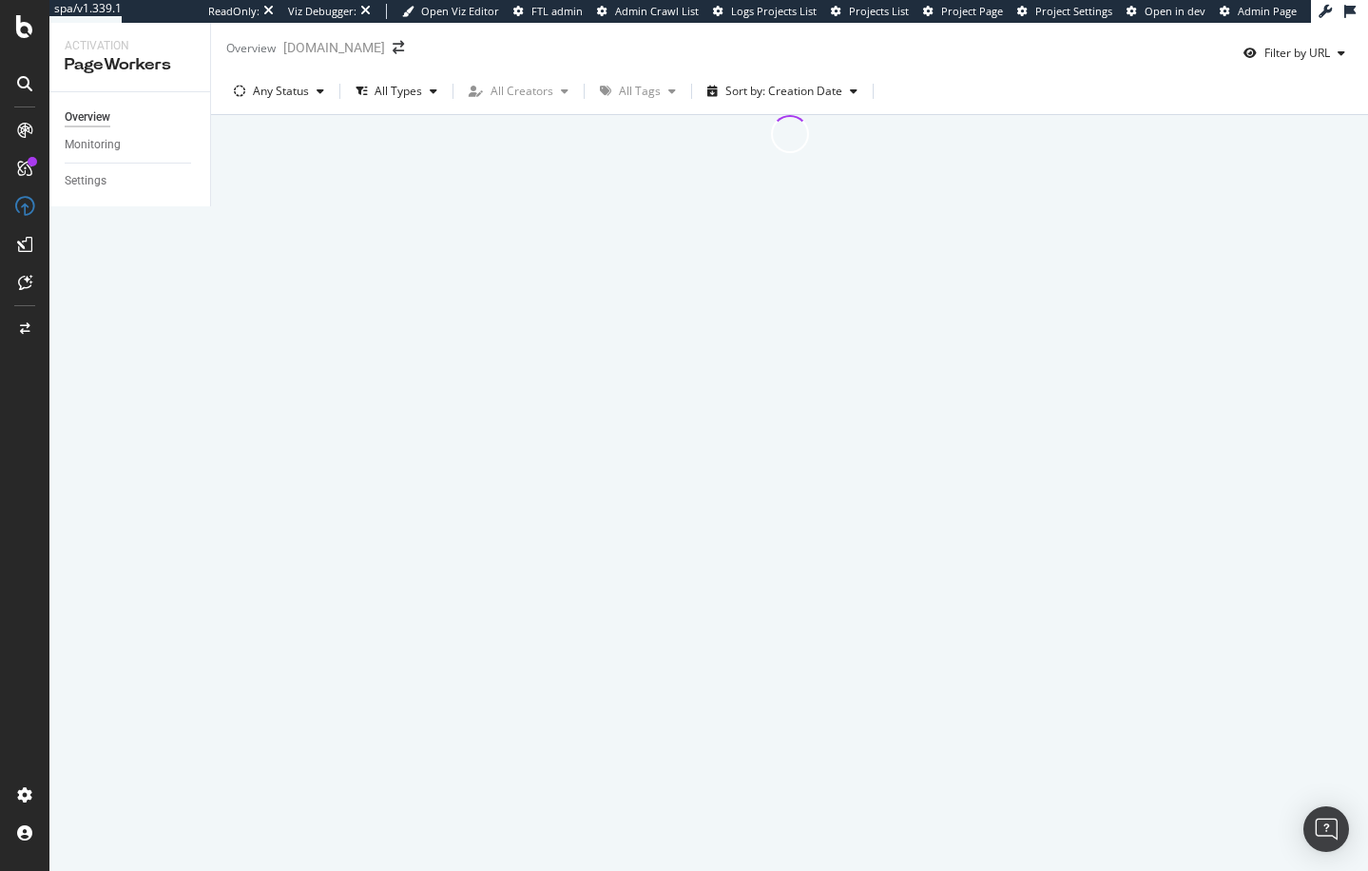
click at [156, 206] on div "Overview Monitoring Settings" at bounding box center [129, 149] width 161 height 114
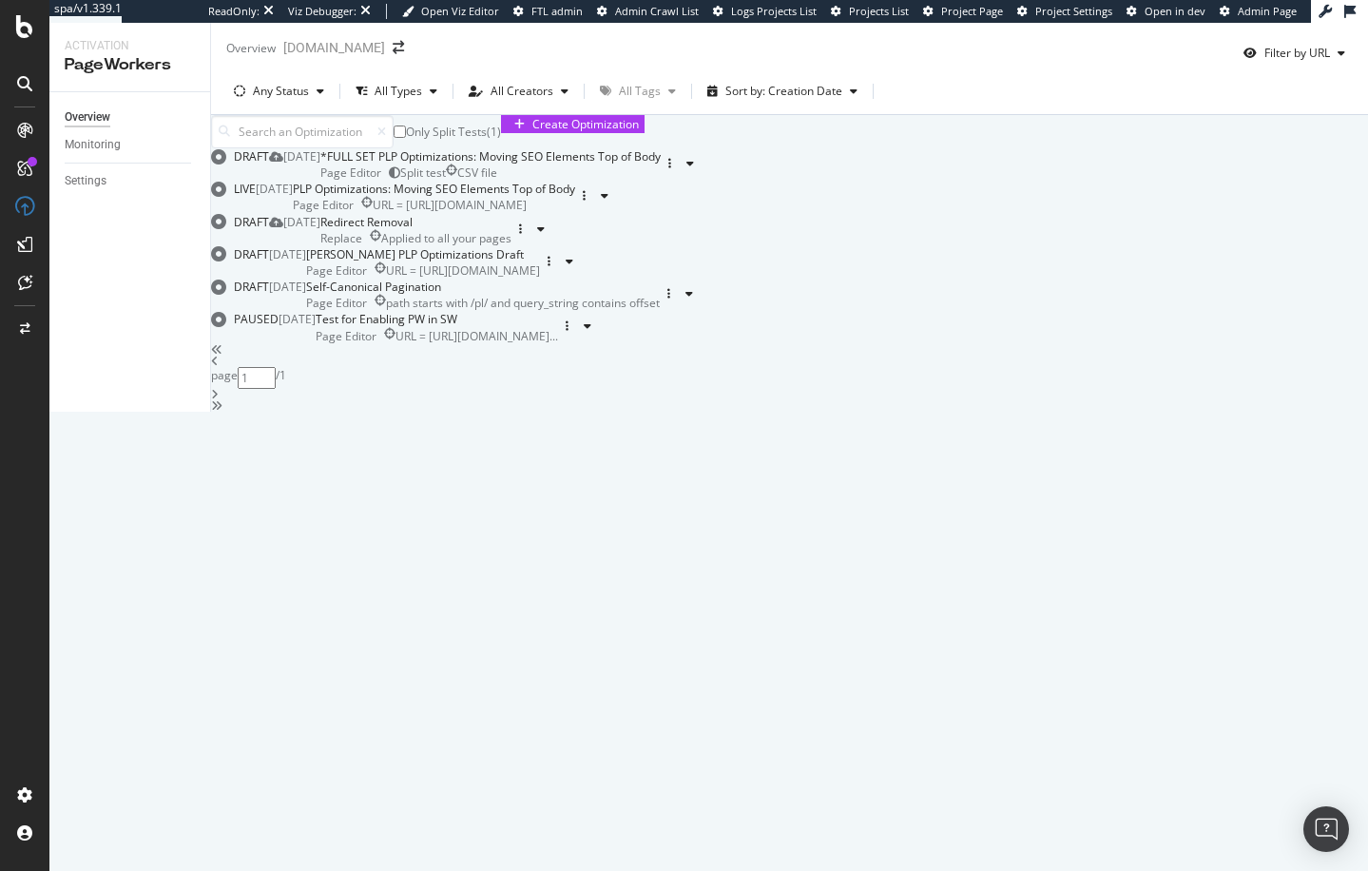
click at [630, 145] on div "Only Split Tests ( 1 ) Create Optimization" at bounding box center [789, 131] width 1157 height 33
click at [214, 345] on div "Only Split Tests ( 1 ) Create Optimization DRAFT 29 Sep. 2025 *FULL SET PLP Opt…" at bounding box center [789, 263] width 1157 height 297
click at [661, 165] on div "*FULL SET PLP Optimizations: Moving SEO Elements Top of Body" at bounding box center [490, 156] width 340 height 16
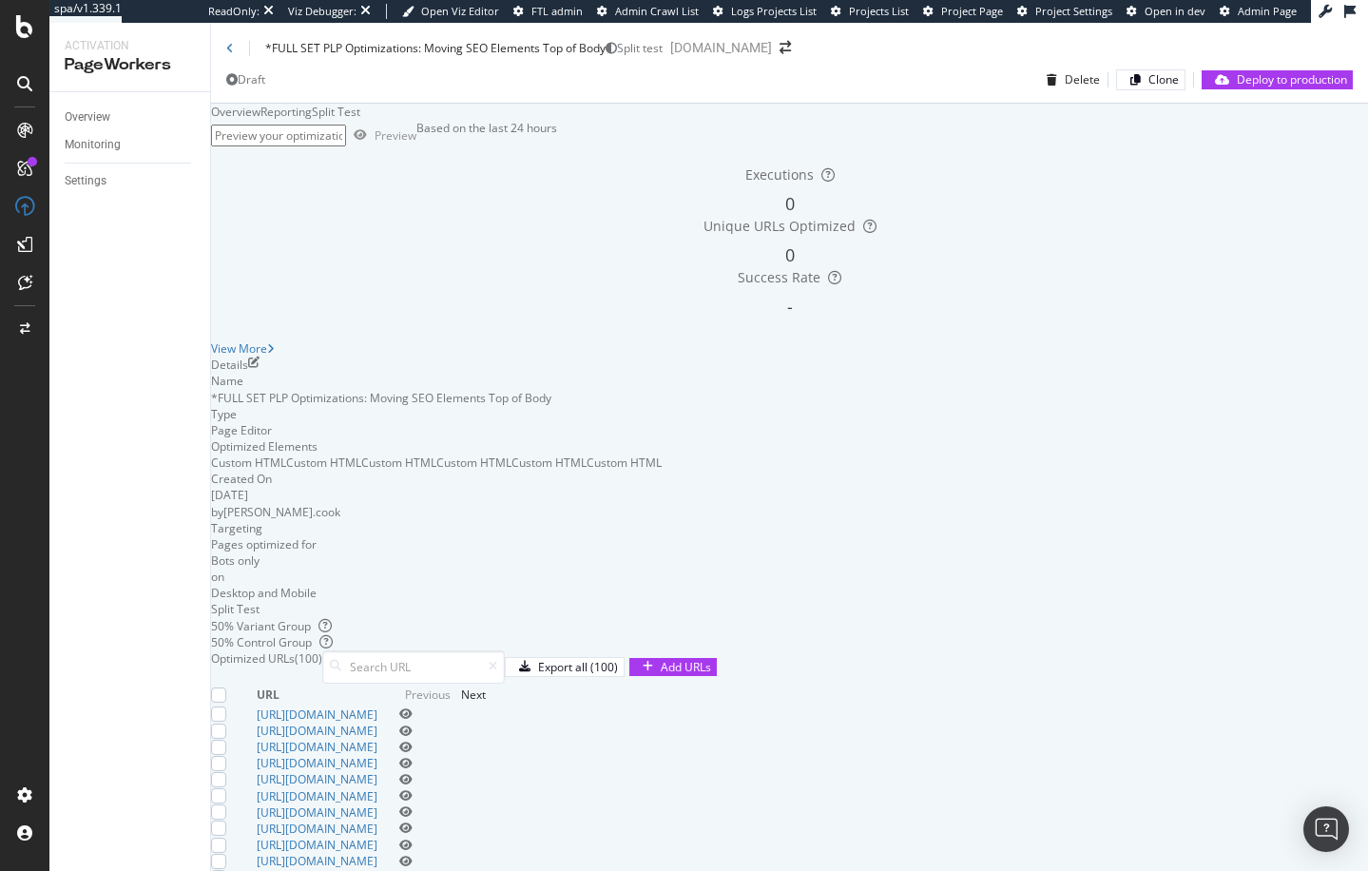
scroll to position [621, 0]
click at [486, 687] on div "Next" at bounding box center [473, 695] width 25 height 16
click at [260, 368] on icon "pen-to-square" at bounding box center [253, 362] width 11 height 11
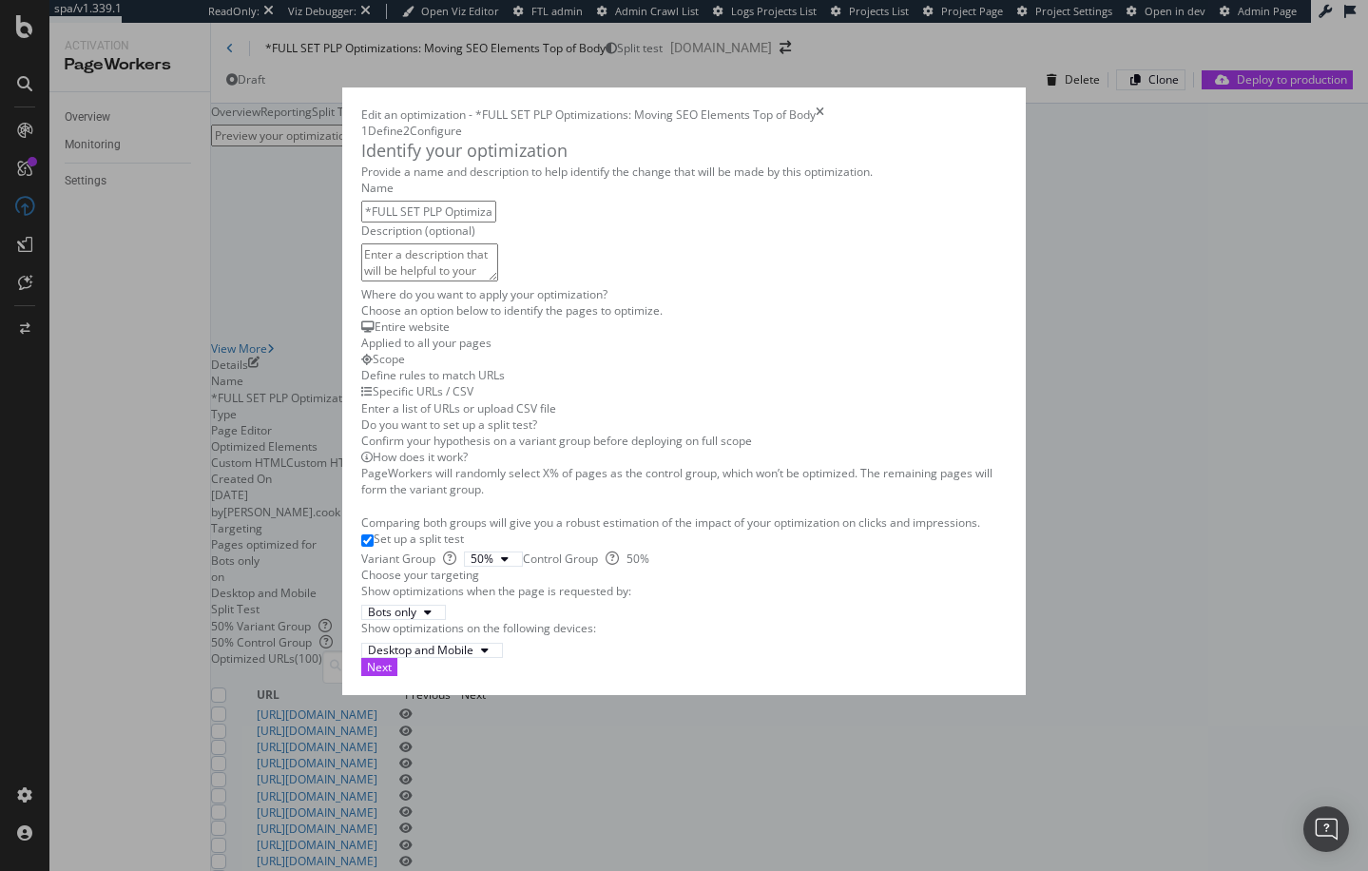
scroll to position [349, 0]
click at [392, 675] on div "Next" at bounding box center [379, 667] width 25 height 16
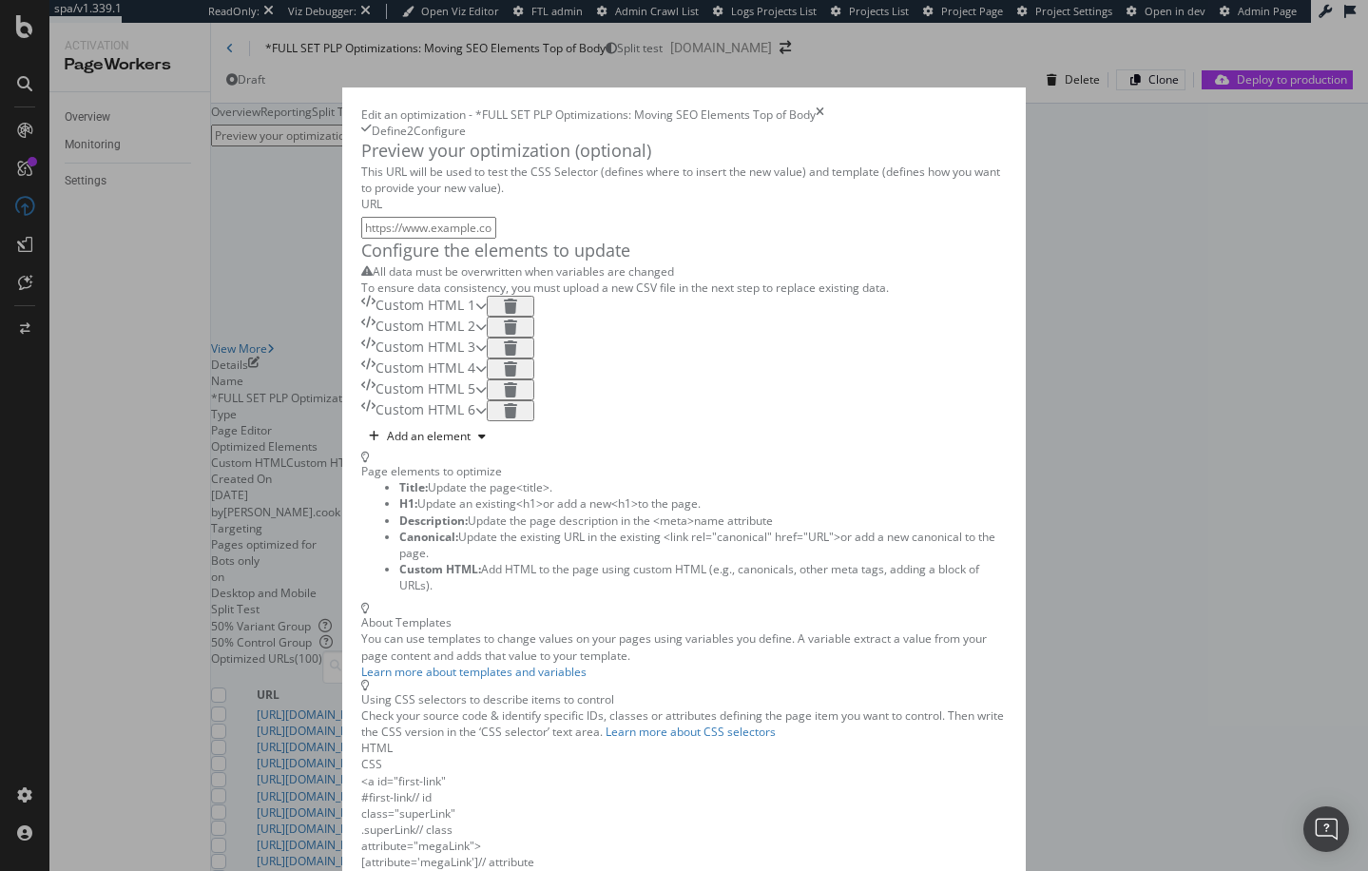
scroll to position [29, 0]
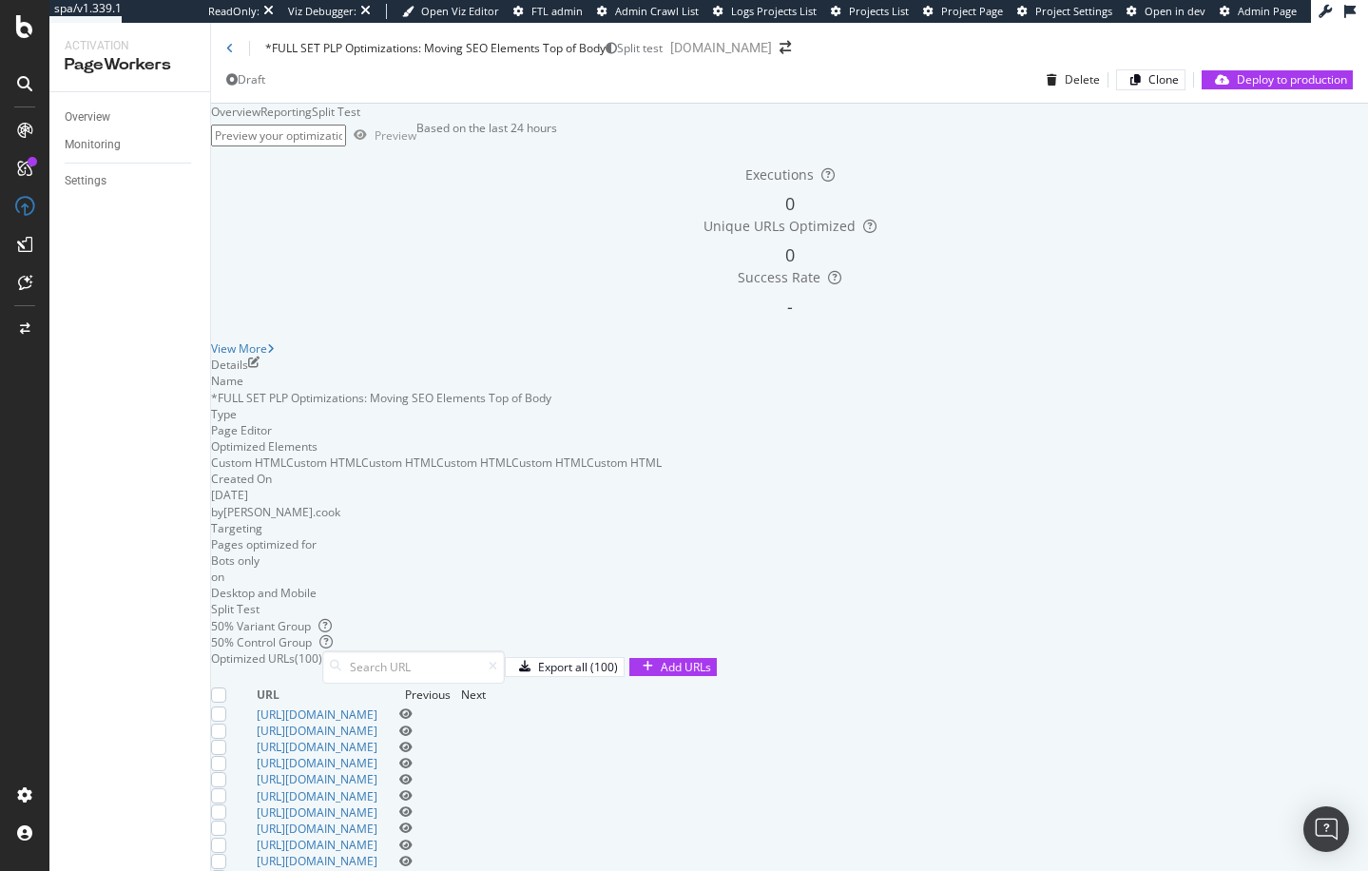
scroll to position [192, 0]
click at [711, 659] on div "Add URLs" at bounding box center [673, 667] width 76 height 16
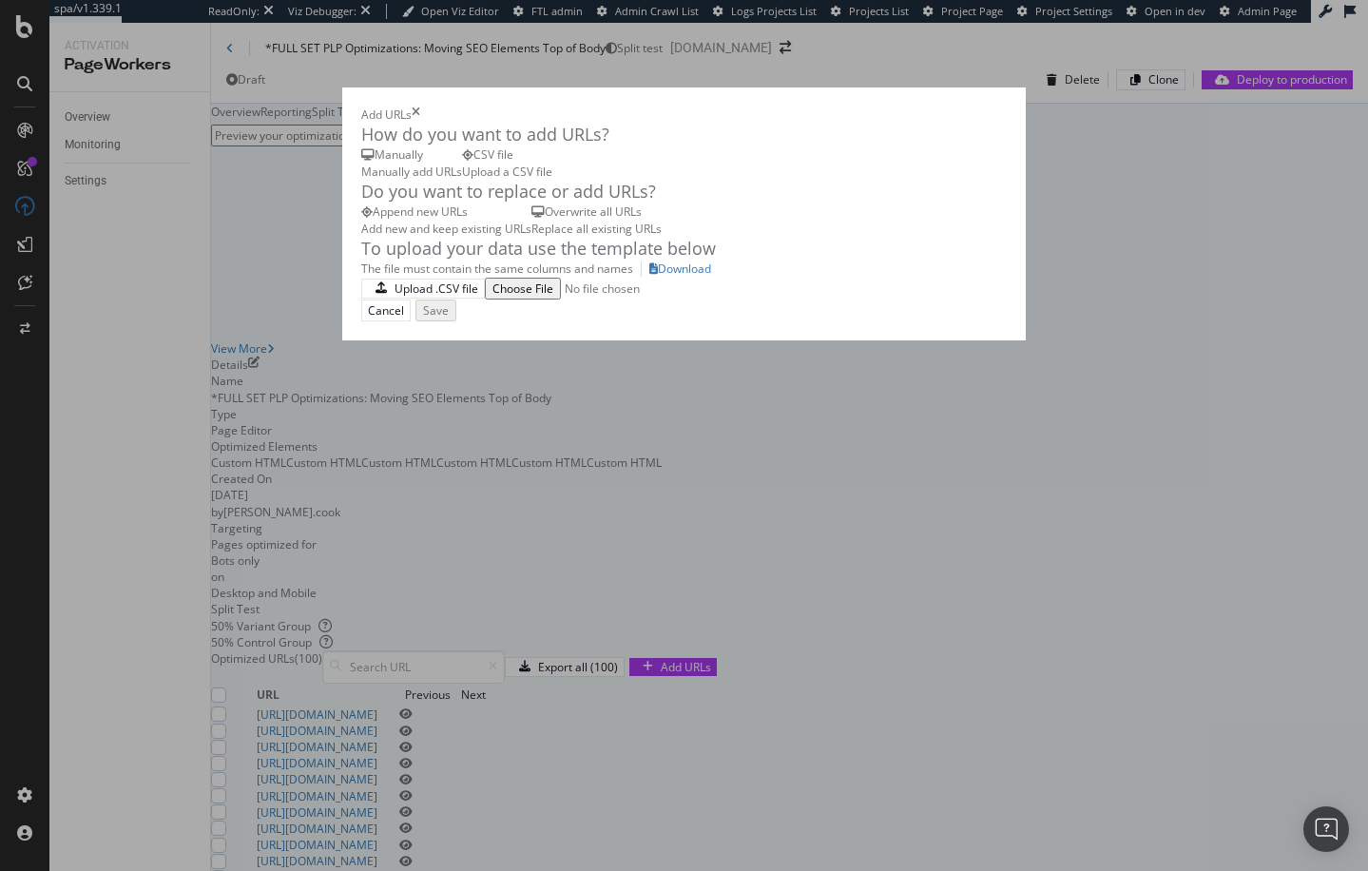
click at [9, 870] on icon "close toast" at bounding box center [4, 879] width 9 height 16
click at [420, 107] on icon "times" at bounding box center [416, 115] width 9 height 16
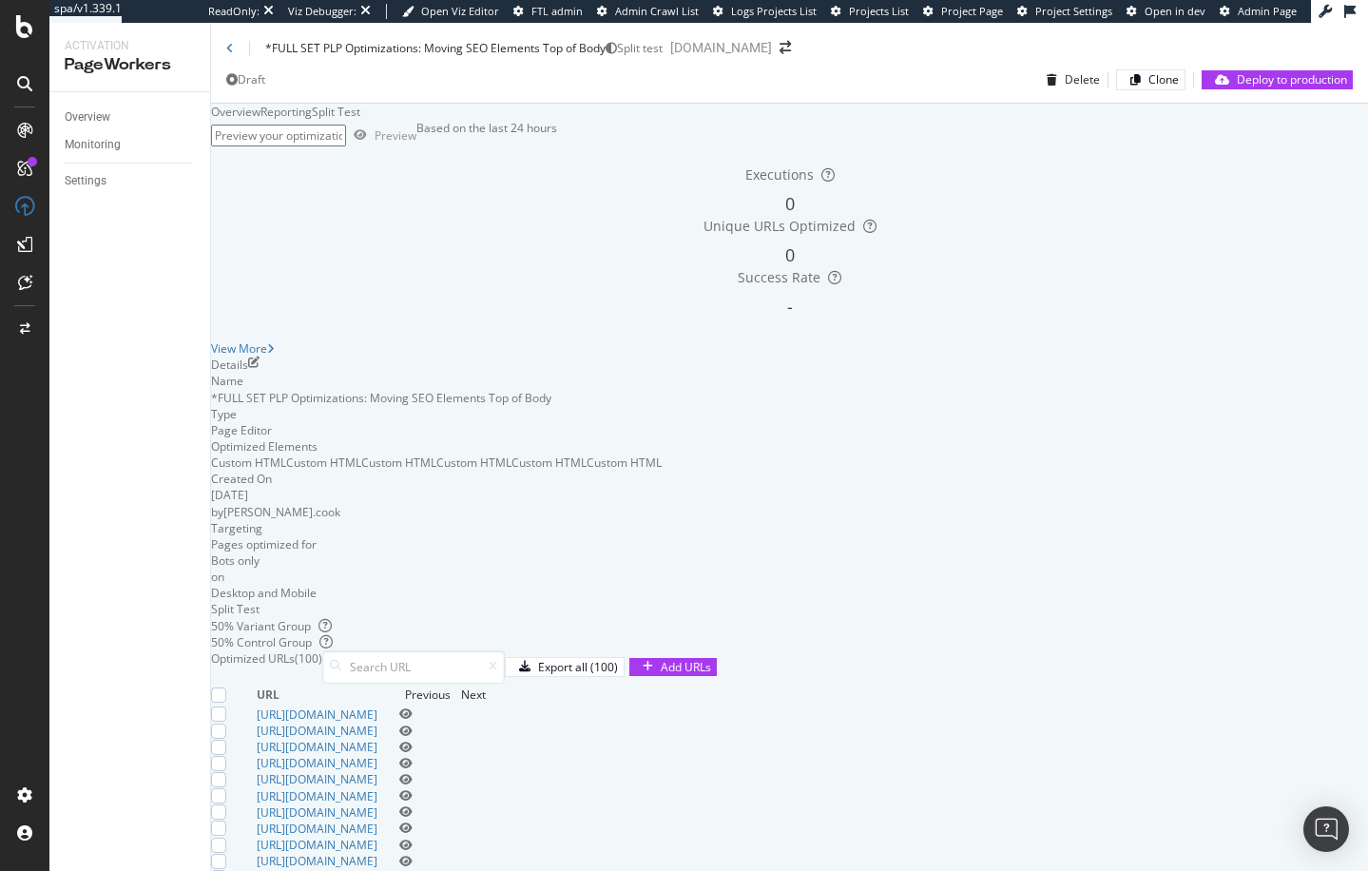
click at [1013, 357] on div "Details Name *FULL SET PLP Optimizations: Moving SEO Elements Top of Body Type …" at bounding box center [789, 504] width 1157 height 294
click at [1018, 340] on div "View More" at bounding box center [789, 348] width 1157 height 16
click at [923, 574] on div "Details Name *FULL SET PLP Optimizations: Moving SEO Elements Top of Body Type …" at bounding box center [789, 654] width 1157 height 594
click at [711, 659] on div "Add URLs" at bounding box center [686, 667] width 50 height 16
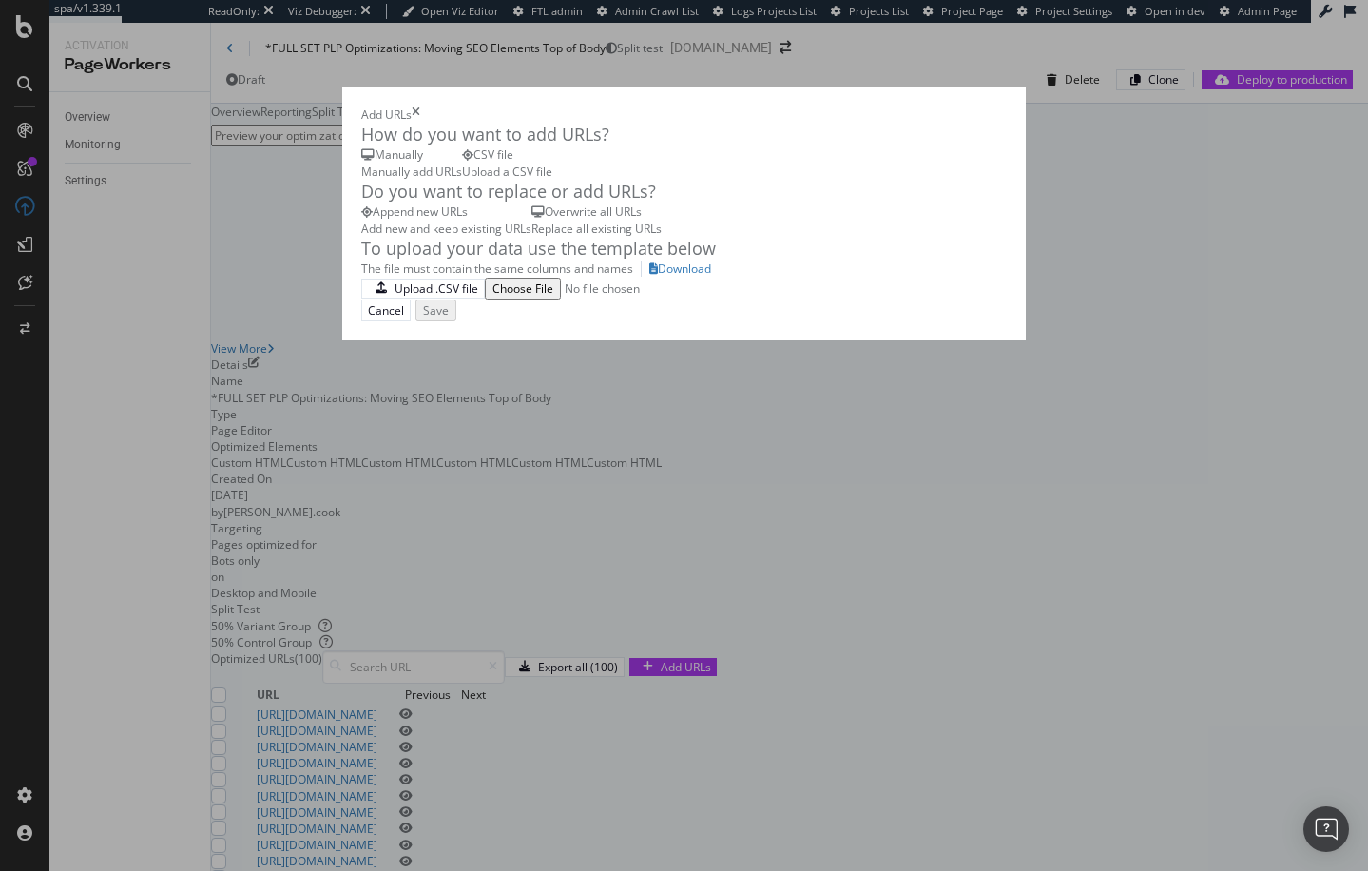
click at [532, 237] on div "Replace all existing URLs" at bounding box center [597, 229] width 130 height 16
click at [819, 236] on div "Append new URLs Add new and keep existing URLs Overwrite all URLs Replace all e…" at bounding box center [684, 219] width 647 height 32
click at [1008, 107] on div "Add URLs" at bounding box center [684, 115] width 647 height 16
drag, startPoint x: 1249, startPoint y: 37, endPoint x: 1240, endPoint y: 36, distance: 9.6
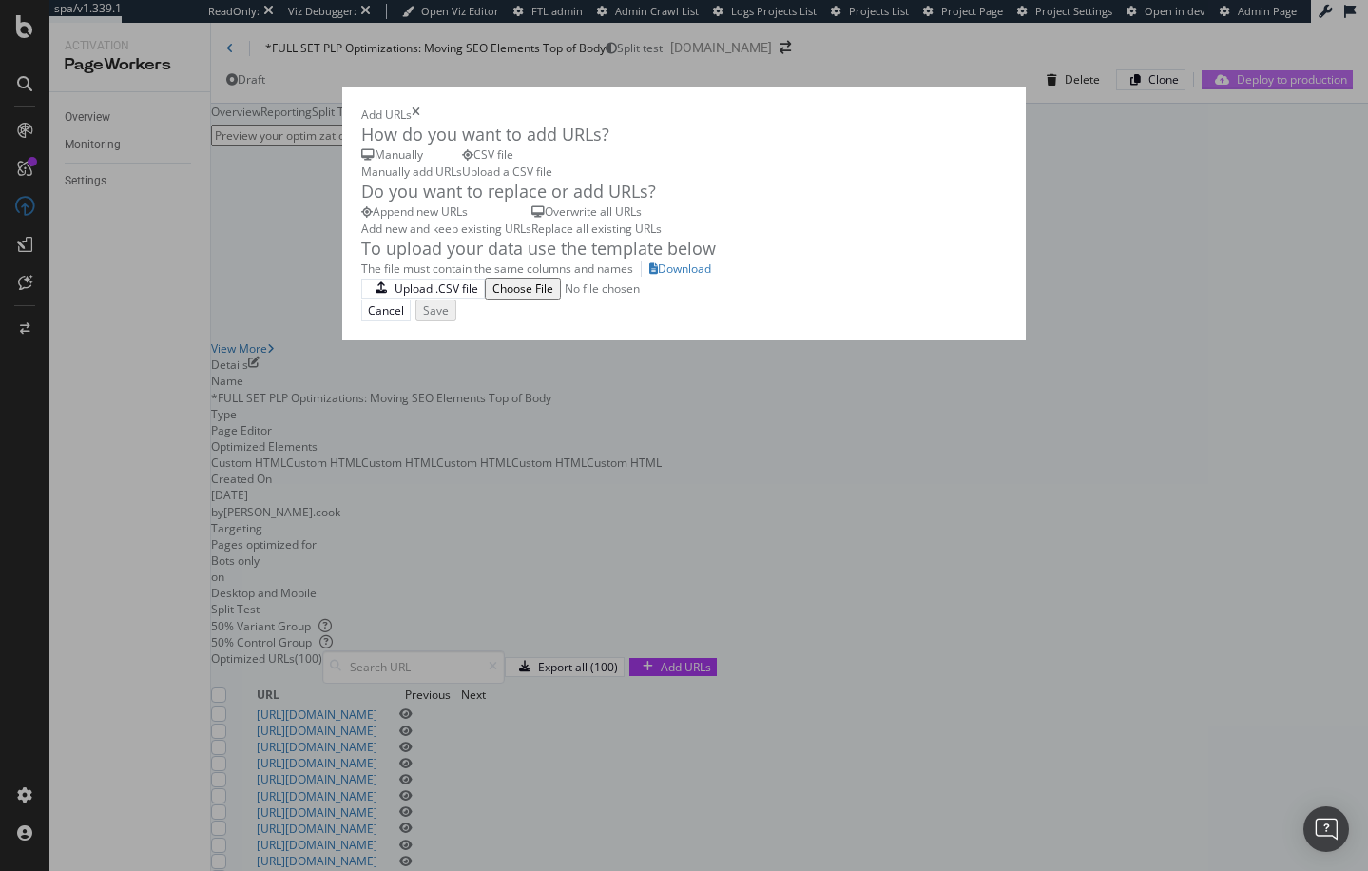
click at [420, 107] on icon "times" at bounding box center [416, 115] width 9 height 16
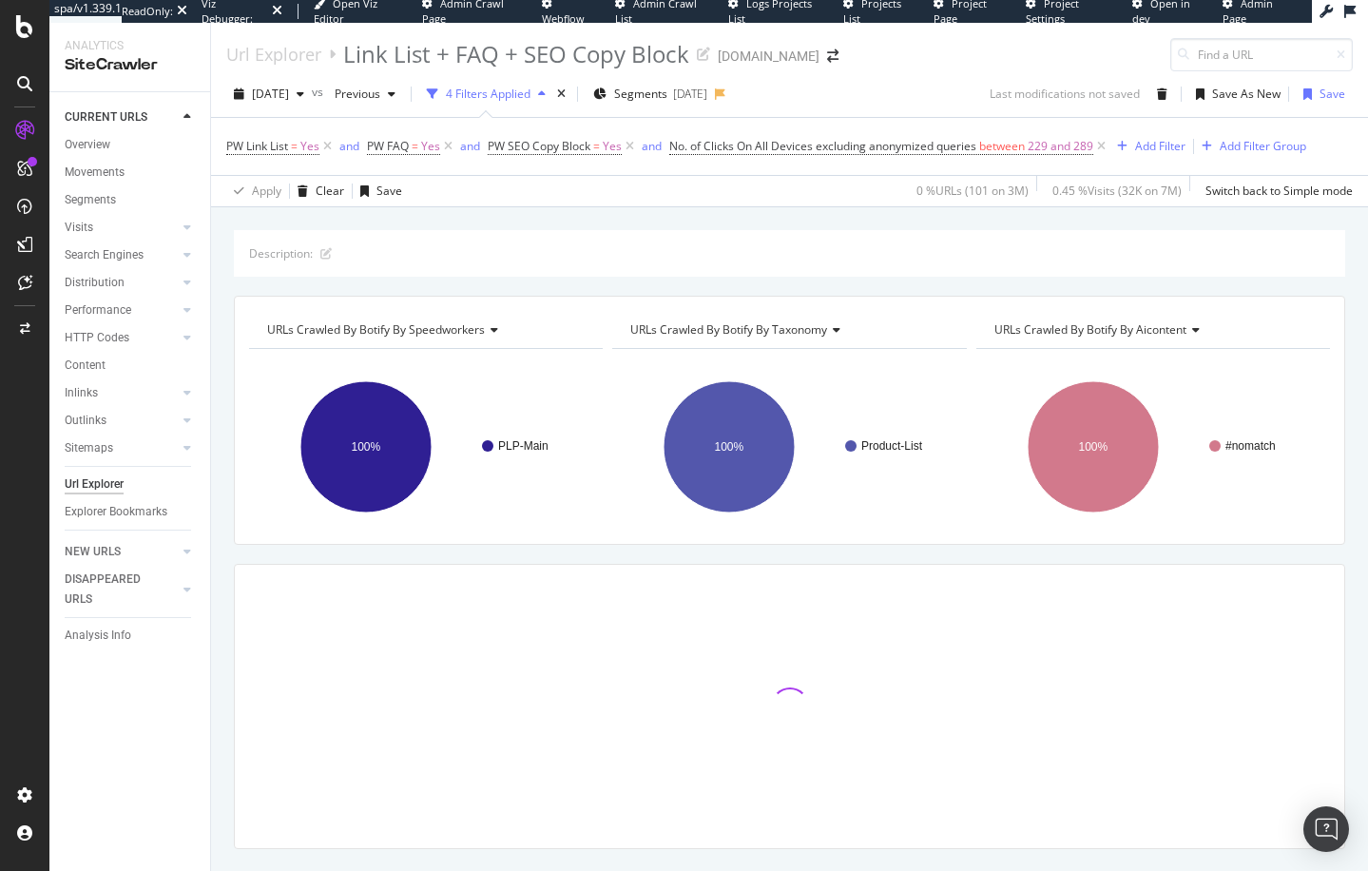
scroll to position [45, 0]
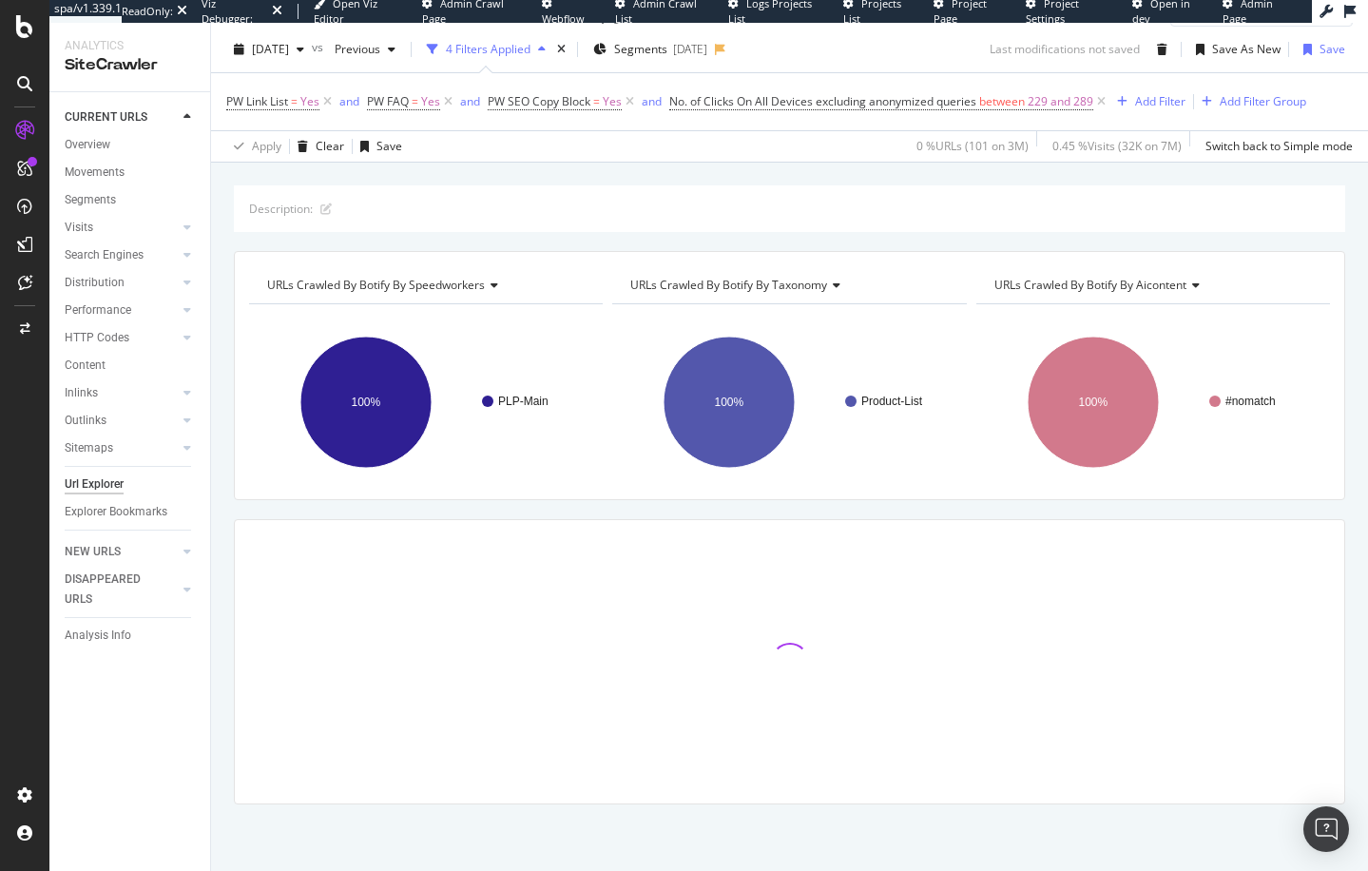
click at [1037, 513] on div "Description: URLs Crawled By Botify By speedworkers Chart (by Value) Table Expa…" at bounding box center [789, 528] width 1157 height 686
click at [289, 50] on span "[DATE]" at bounding box center [270, 49] width 37 height 16
drag, startPoint x: 872, startPoint y: 242, endPoint x: 854, endPoint y: 242, distance: 18.1
click at [872, 242] on div "Description: URLs Crawled By Botify By speedworkers Chart (by Value) Table Expa…" at bounding box center [789, 528] width 1157 height 686
click at [289, 54] on span "2025 Sep. 27th" at bounding box center [270, 49] width 37 height 16
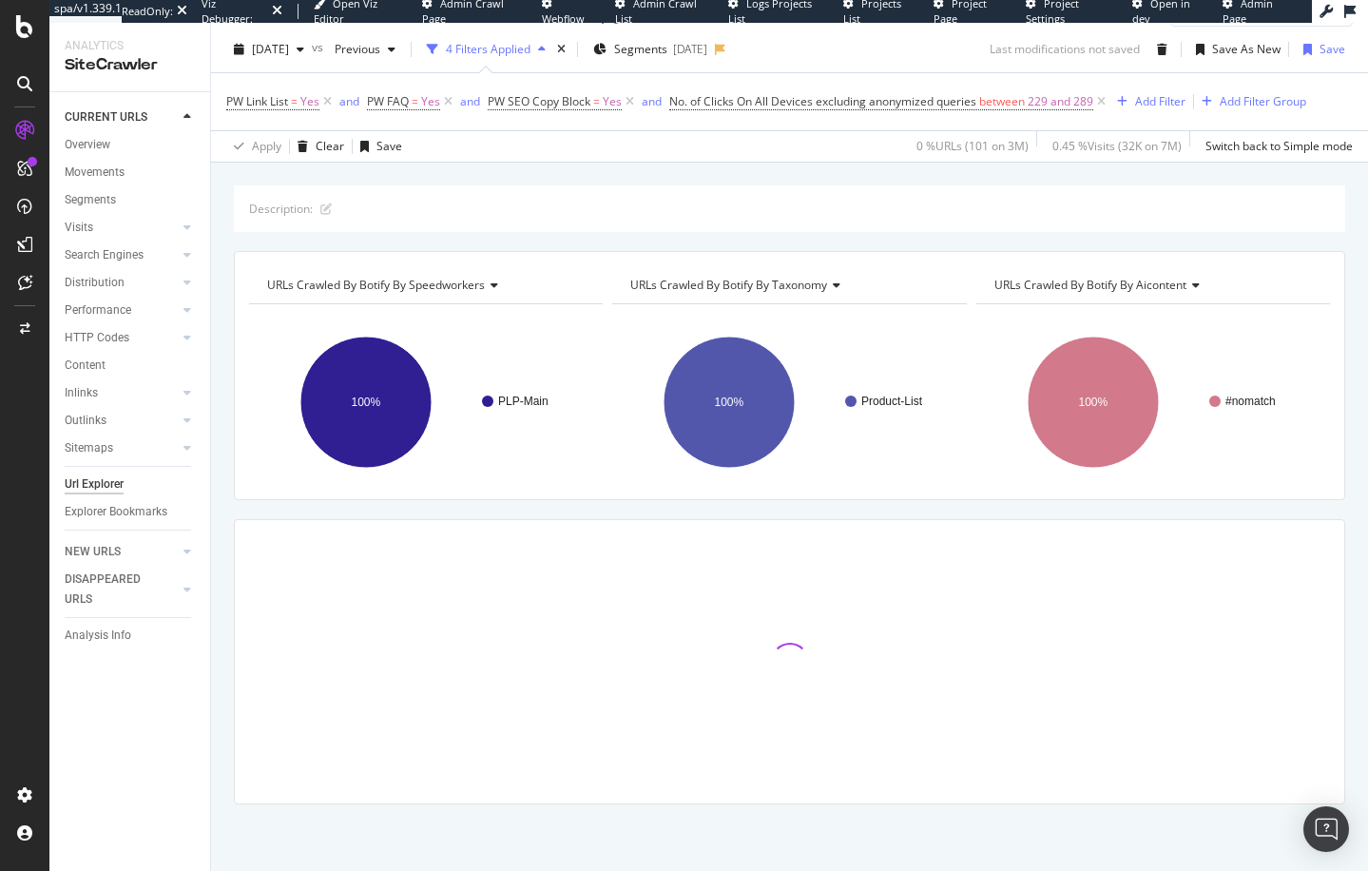
drag, startPoint x: 801, startPoint y: 245, endPoint x: 789, endPoint y: 244, distance: 11.5
click at [801, 245] on div "Description: URLs Crawled By Botify By speedworkers Chart (by Value) Table Expa…" at bounding box center [789, 528] width 1157 height 686
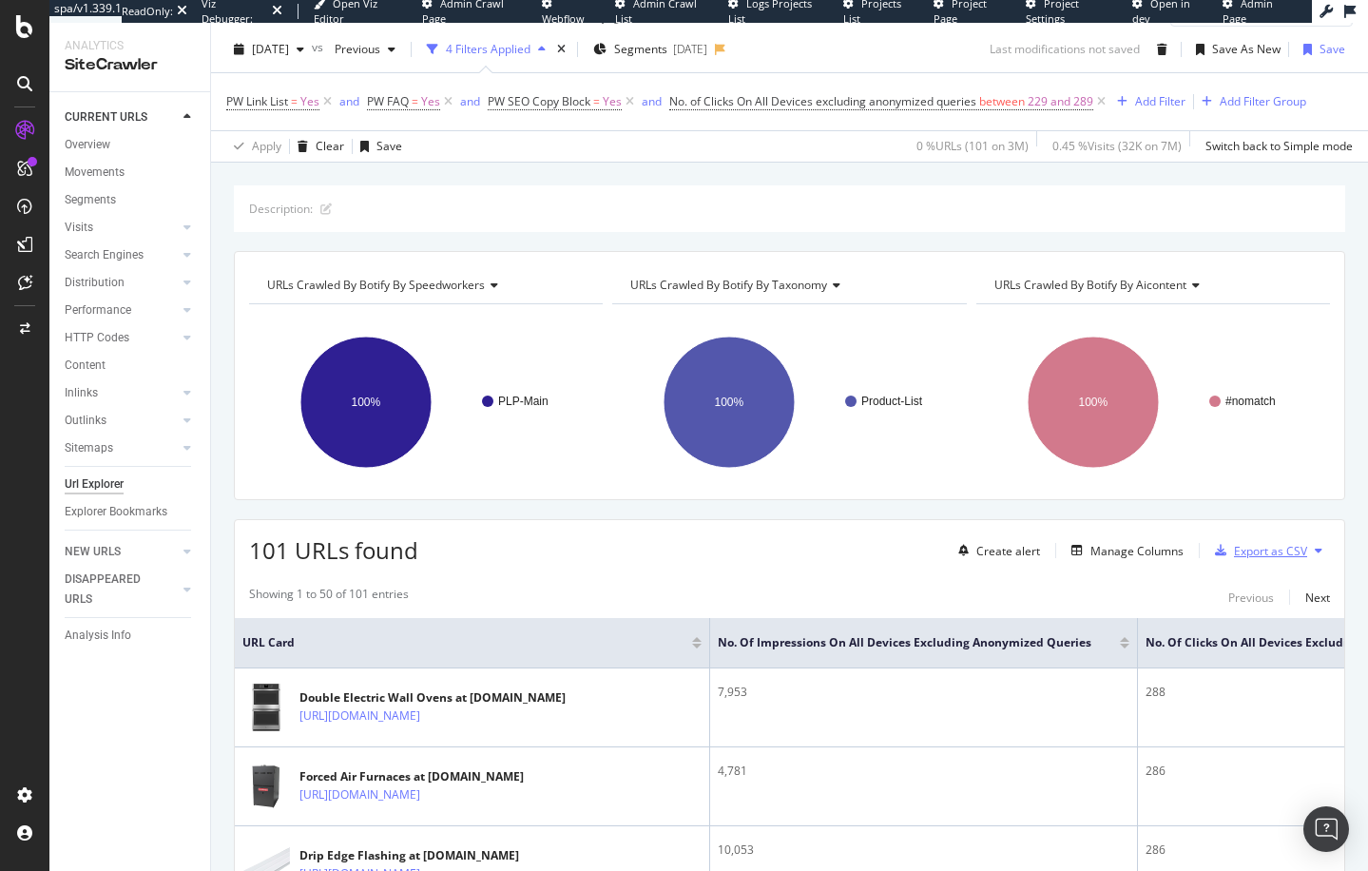
click at [1258, 552] on div "Export as CSV" at bounding box center [1270, 551] width 73 height 16
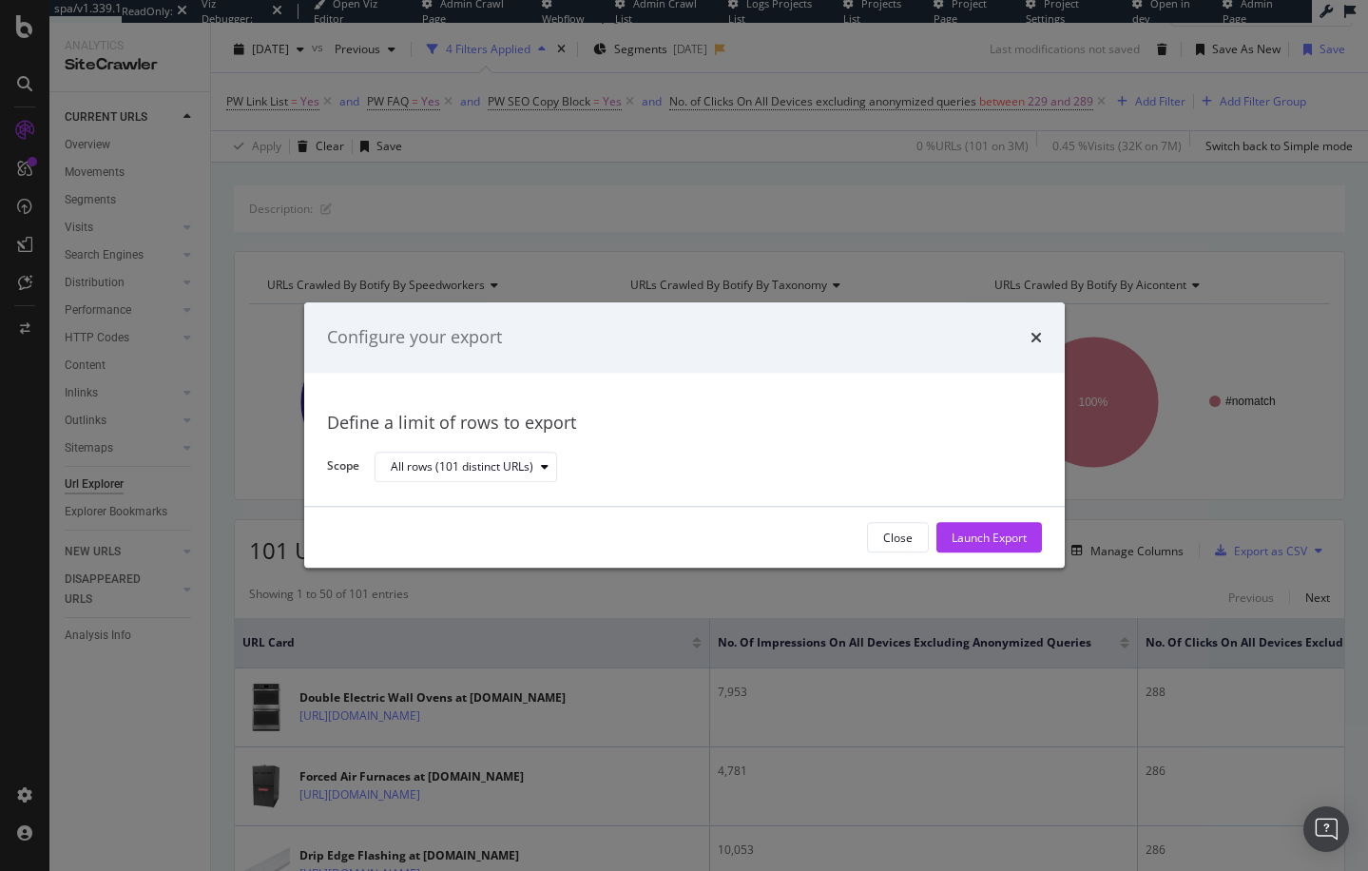
click at [993, 542] on div "Launch Export" at bounding box center [989, 538] width 75 height 16
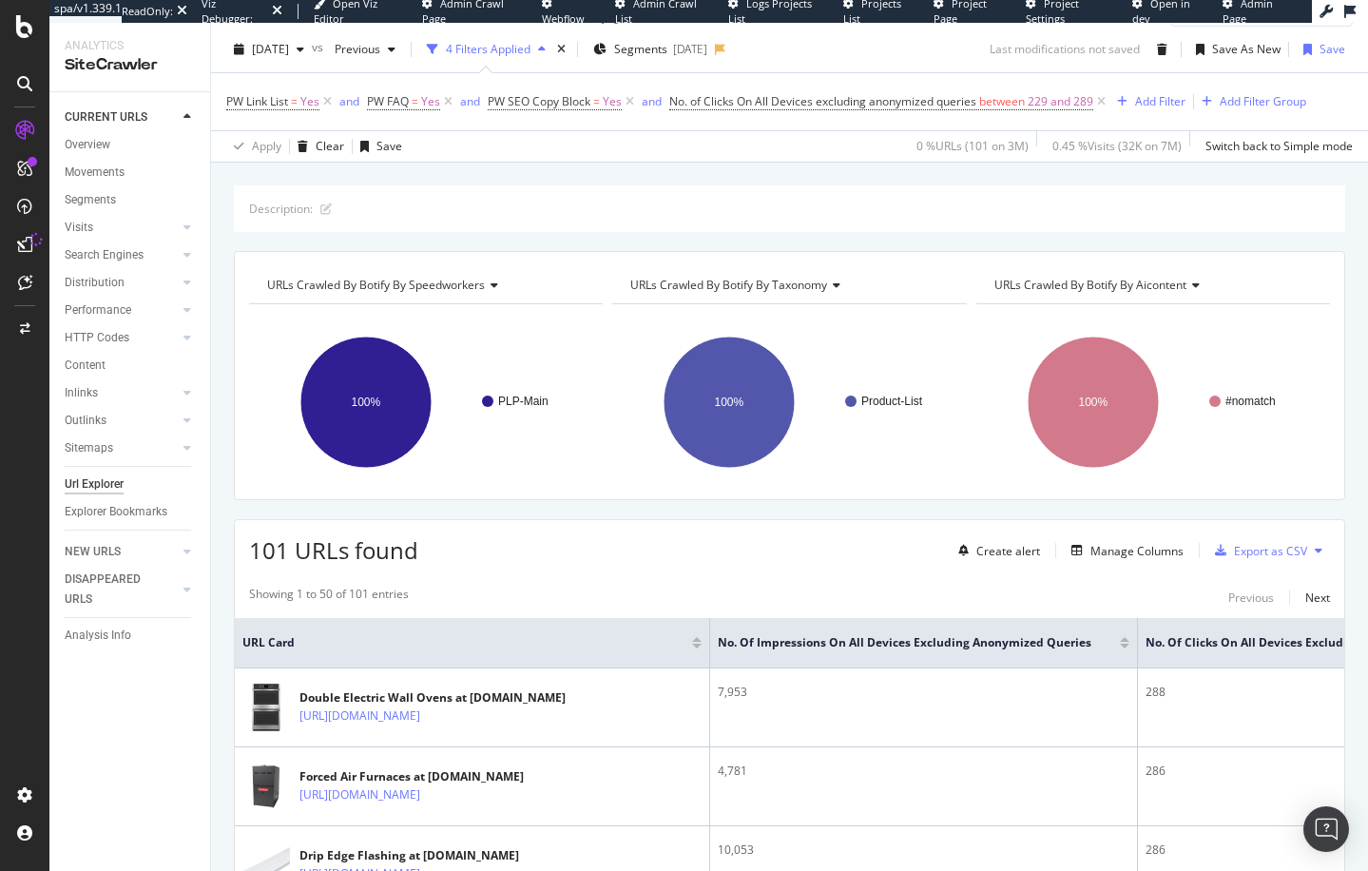
drag, startPoint x: 131, startPoint y: 321, endPoint x: 849, endPoint y: 2, distance: 785.8
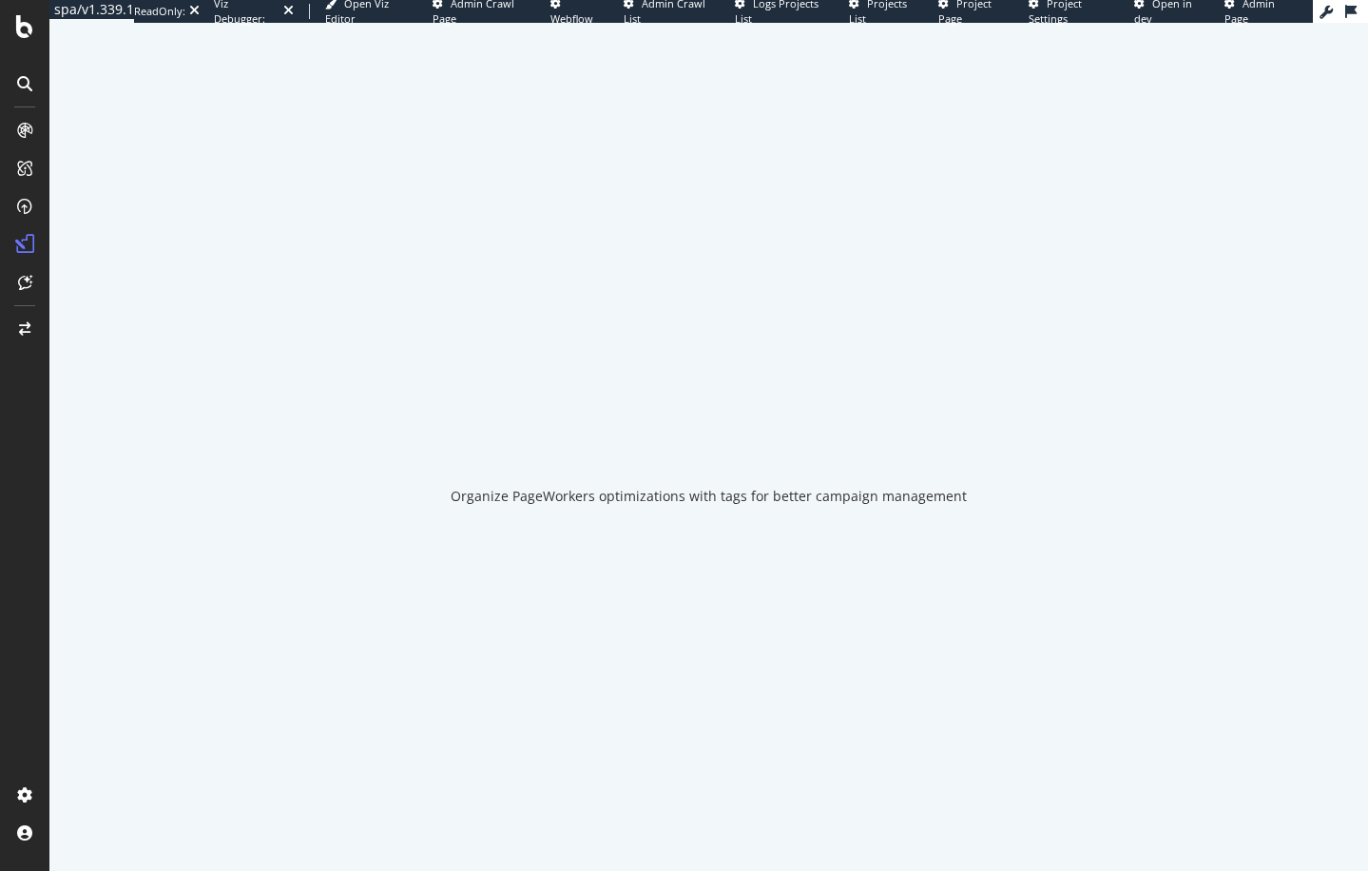
drag, startPoint x: 24, startPoint y: 412, endPoint x: 25, endPoint y: 393, distance: 19.0
click at [24, 411] on div at bounding box center [25, 447] width 46 height 665
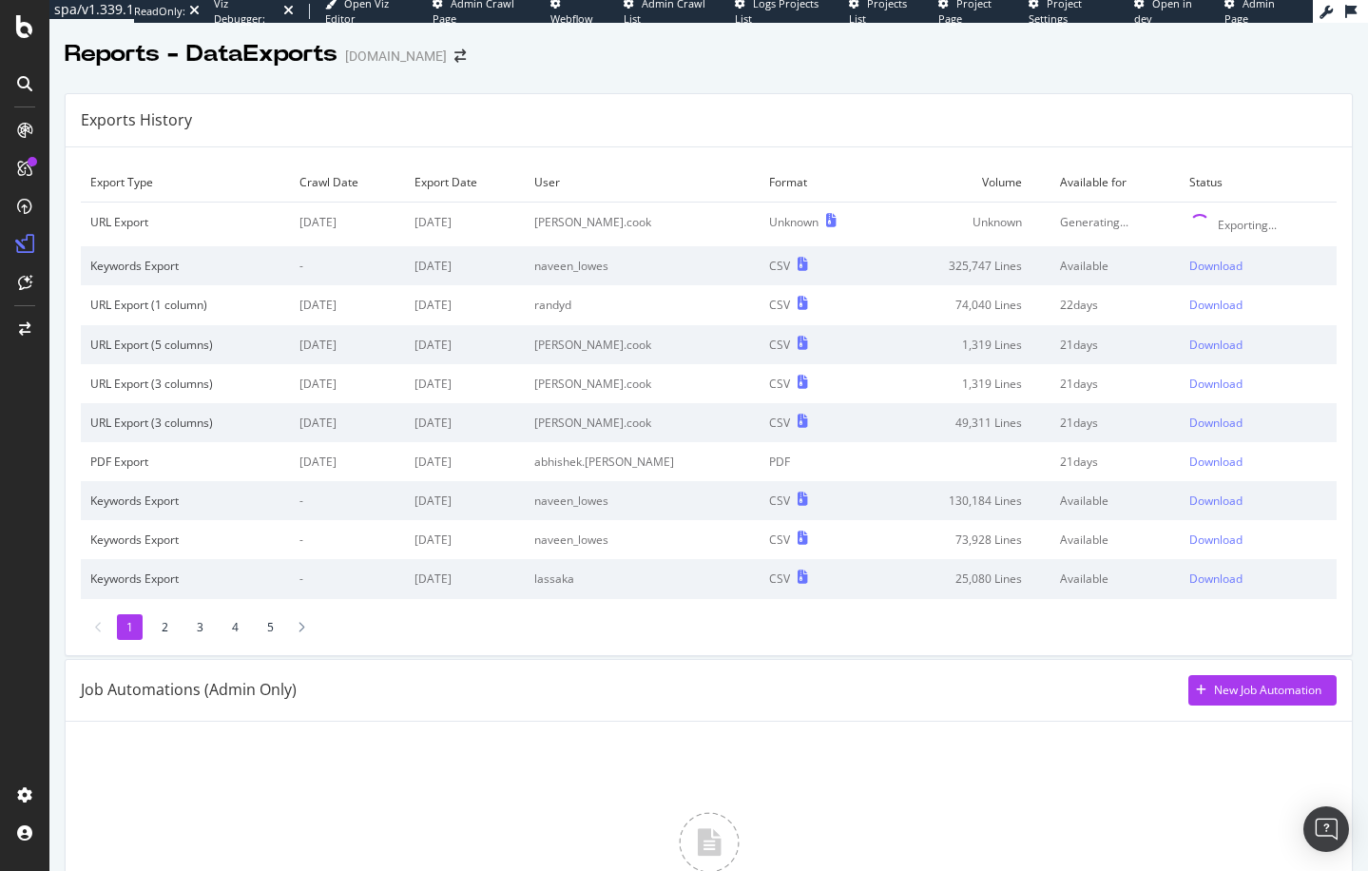
click at [973, 174] on td "Volume" at bounding box center [969, 183] width 164 height 40
click at [1142, 218] on div "Generating..." at bounding box center [1115, 222] width 110 height 16
click at [1160, 225] on div "Generating..." at bounding box center [1115, 222] width 110 height 16
click at [1143, 168] on td "Available for" at bounding box center [1115, 183] width 129 height 40
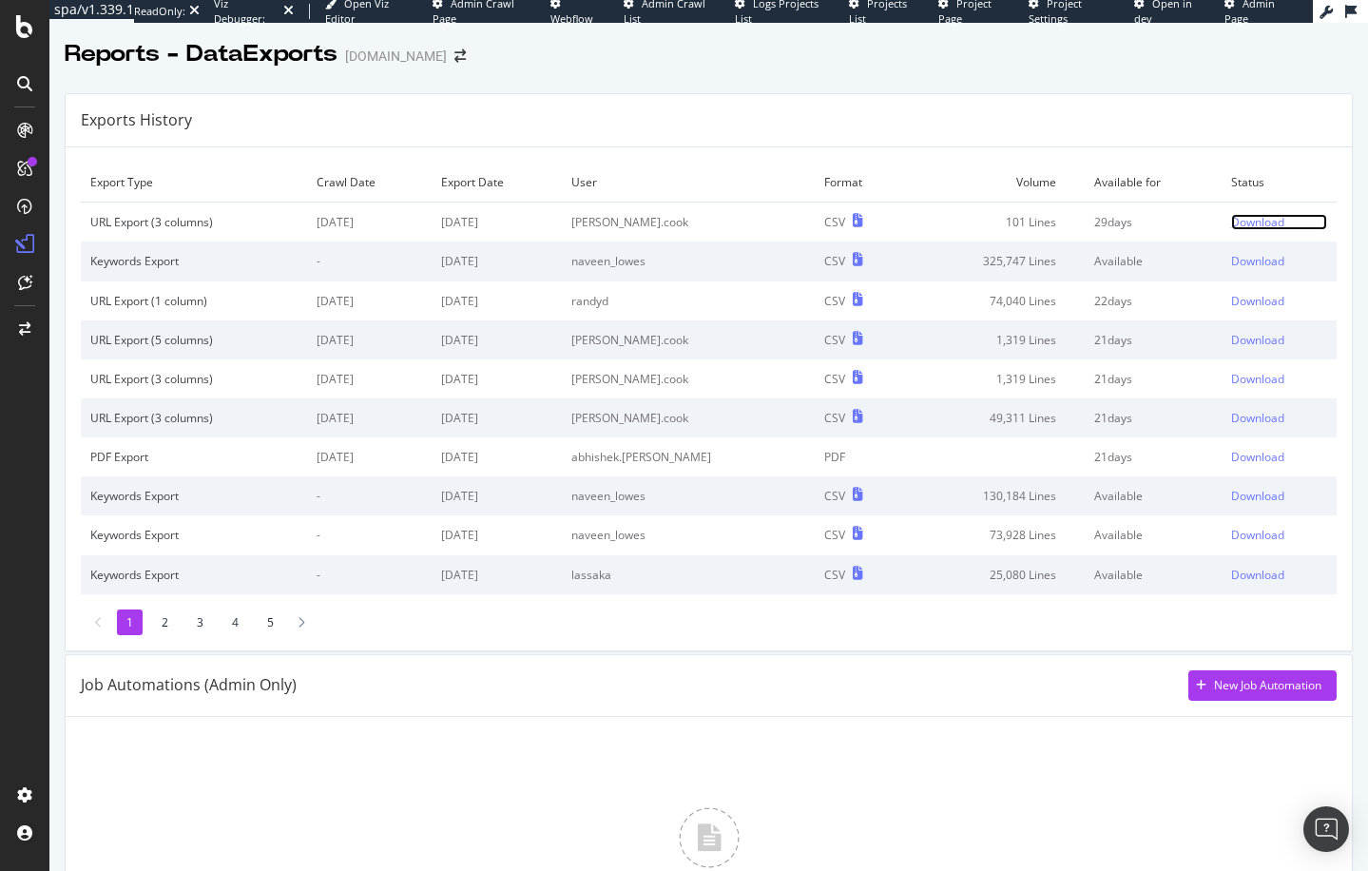
click at [1254, 225] on div "Download" at bounding box center [1257, 222] width 53 height 16
